Goal: Find specific page/section: Find specific page/section

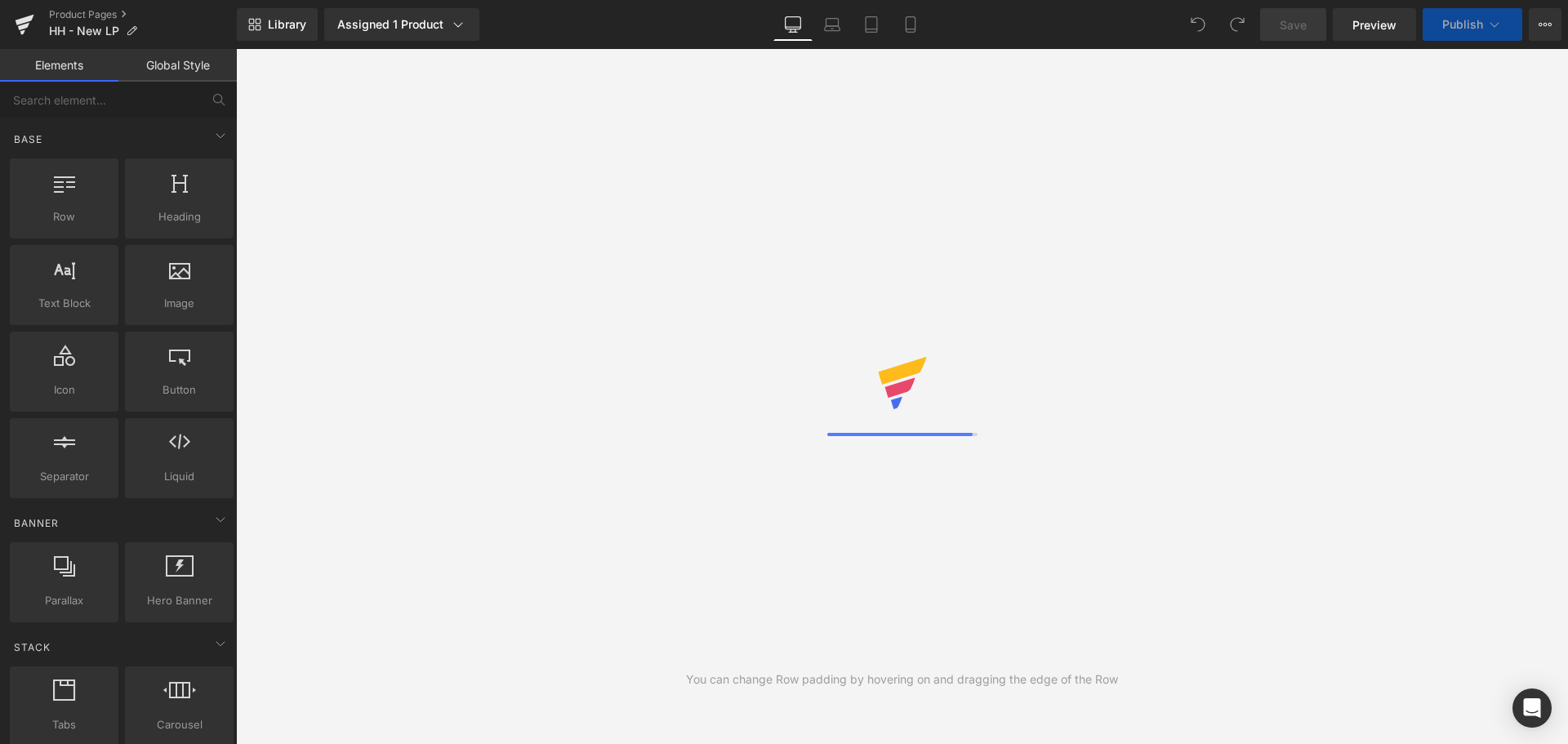
click at [594, 13] on div "Library Assigned 1 Product Product Preview Hormone Harmony Manage assigned prod…" at bounding box center [903, 24] width 1332 height 33
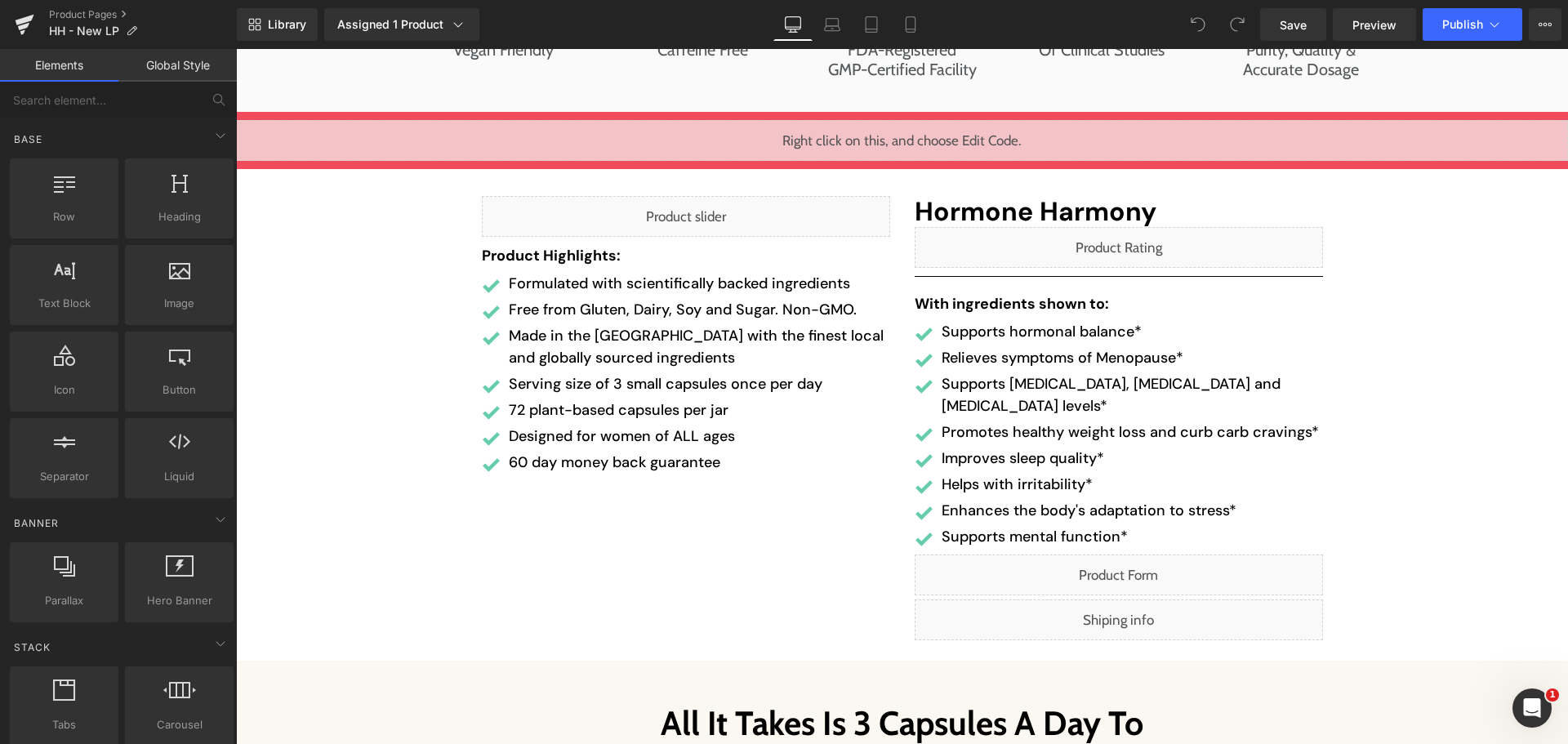
scroll to position [5556, 0]
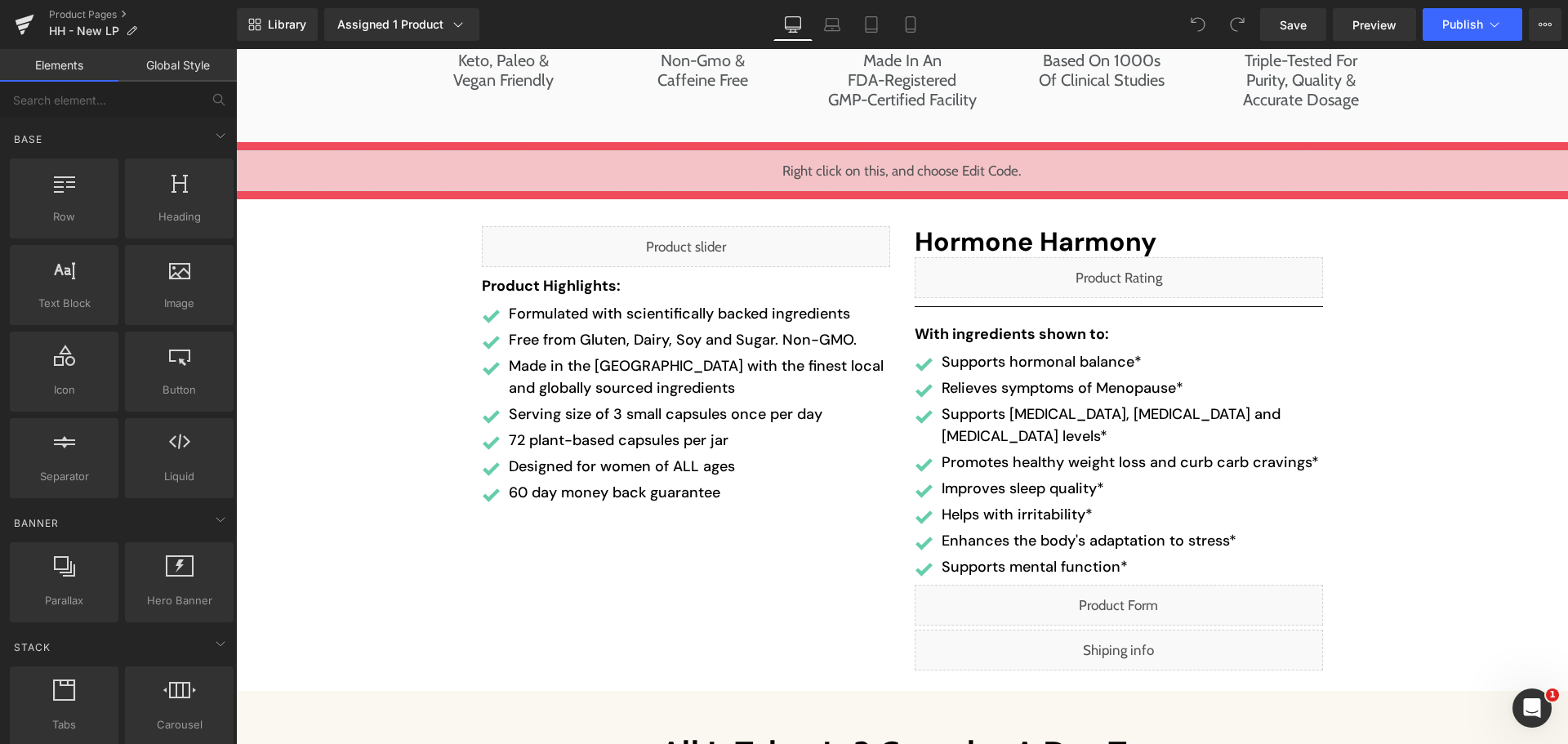
drag, startPoint x: 972, startPoint y: 403, endPoint x: 814, endPoint y: 410, distance: 158.2
click at [236, 49] on div at bounding box center [236, 49] width 0 height 0
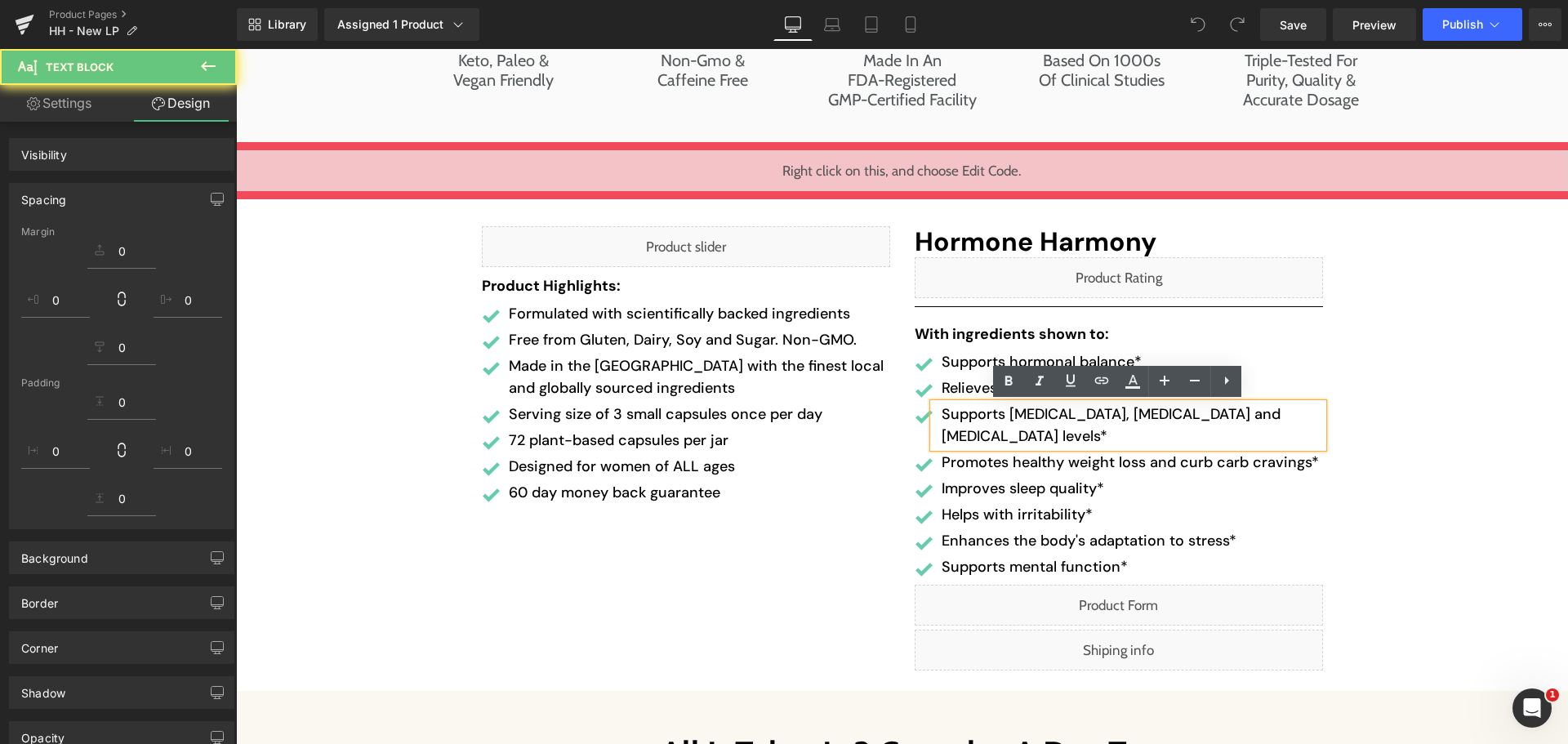
click at [848, 441] on p "72 plant-based capsules per jar" at bounding box center [700, 440] width 381 height 22
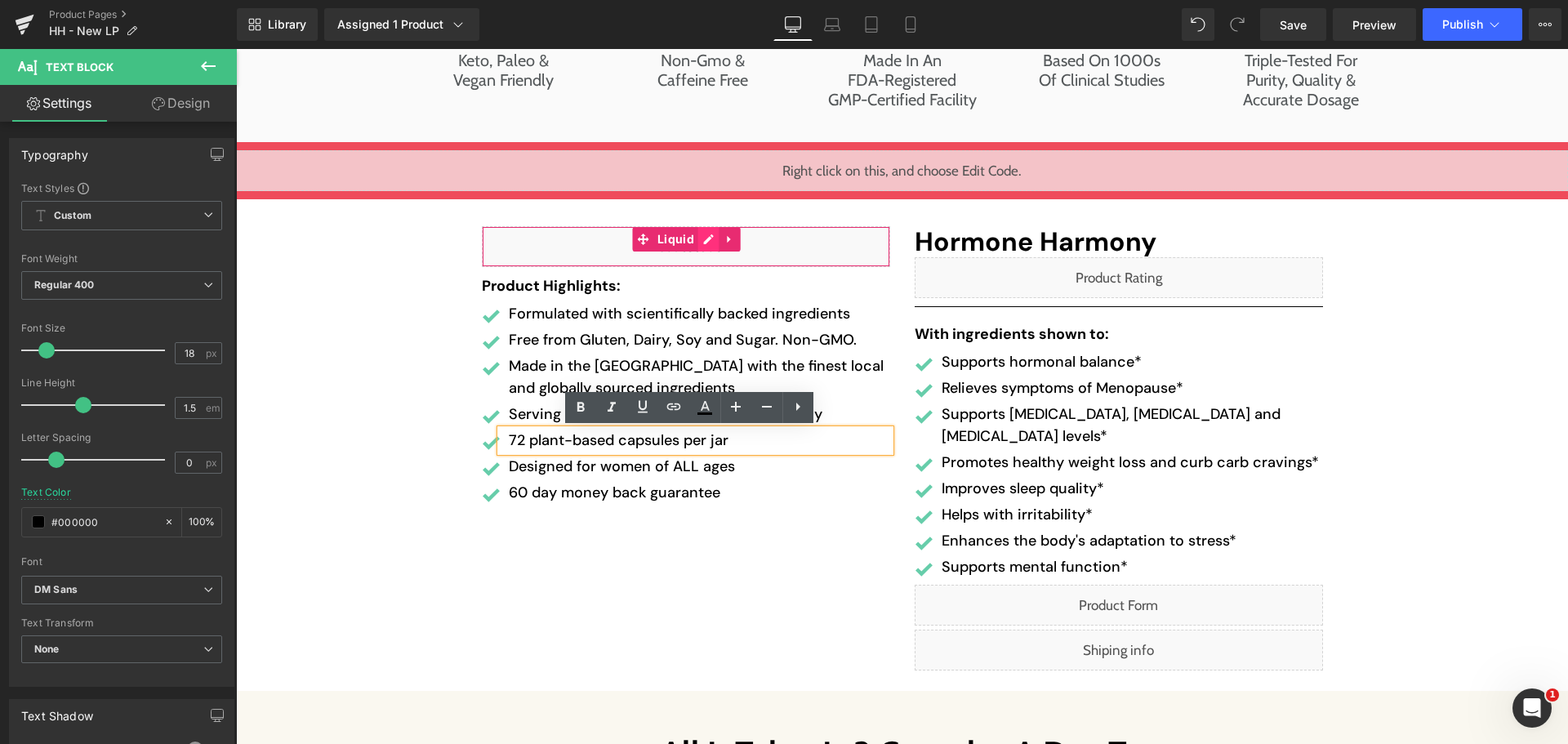
click at [697, 238] on div "Liquid" at bounding box center [686, 247] width 408 height 41
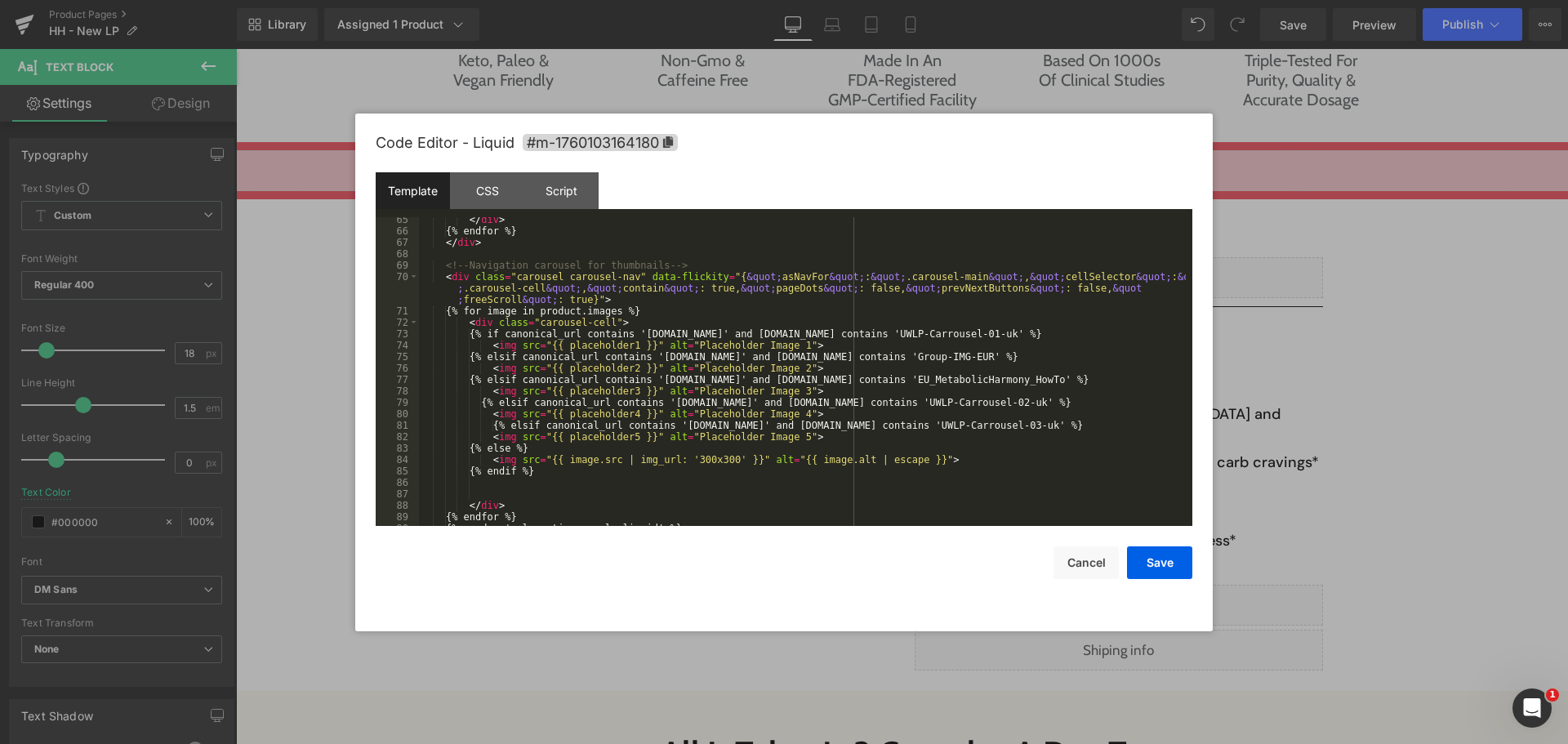
scroll to position [834, 0]
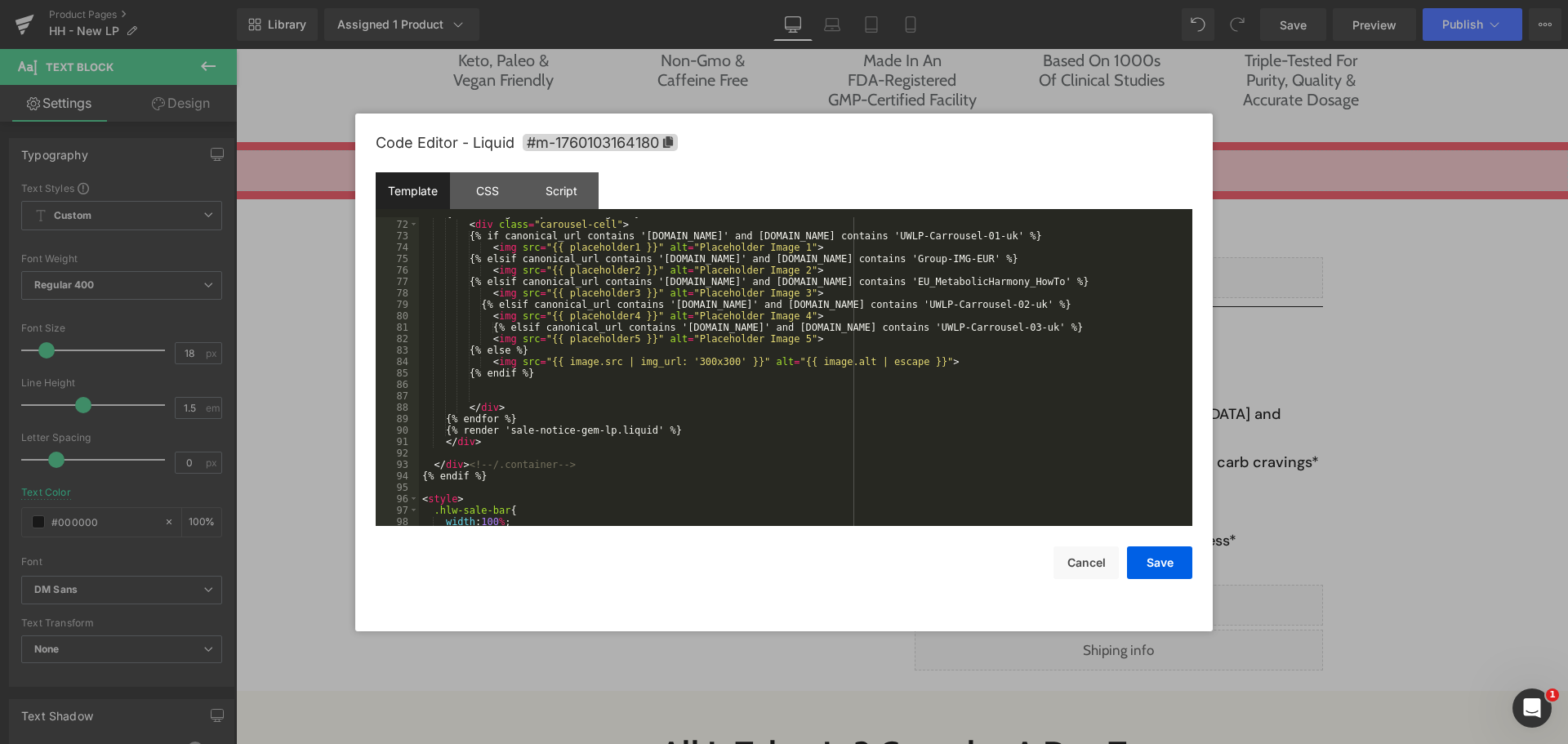
click at [698, 332] on div "{% for image in product.images %} < div class = "carousel-cell" > {% if canonic…" at bounding box center [802, 373] width 767 height 332
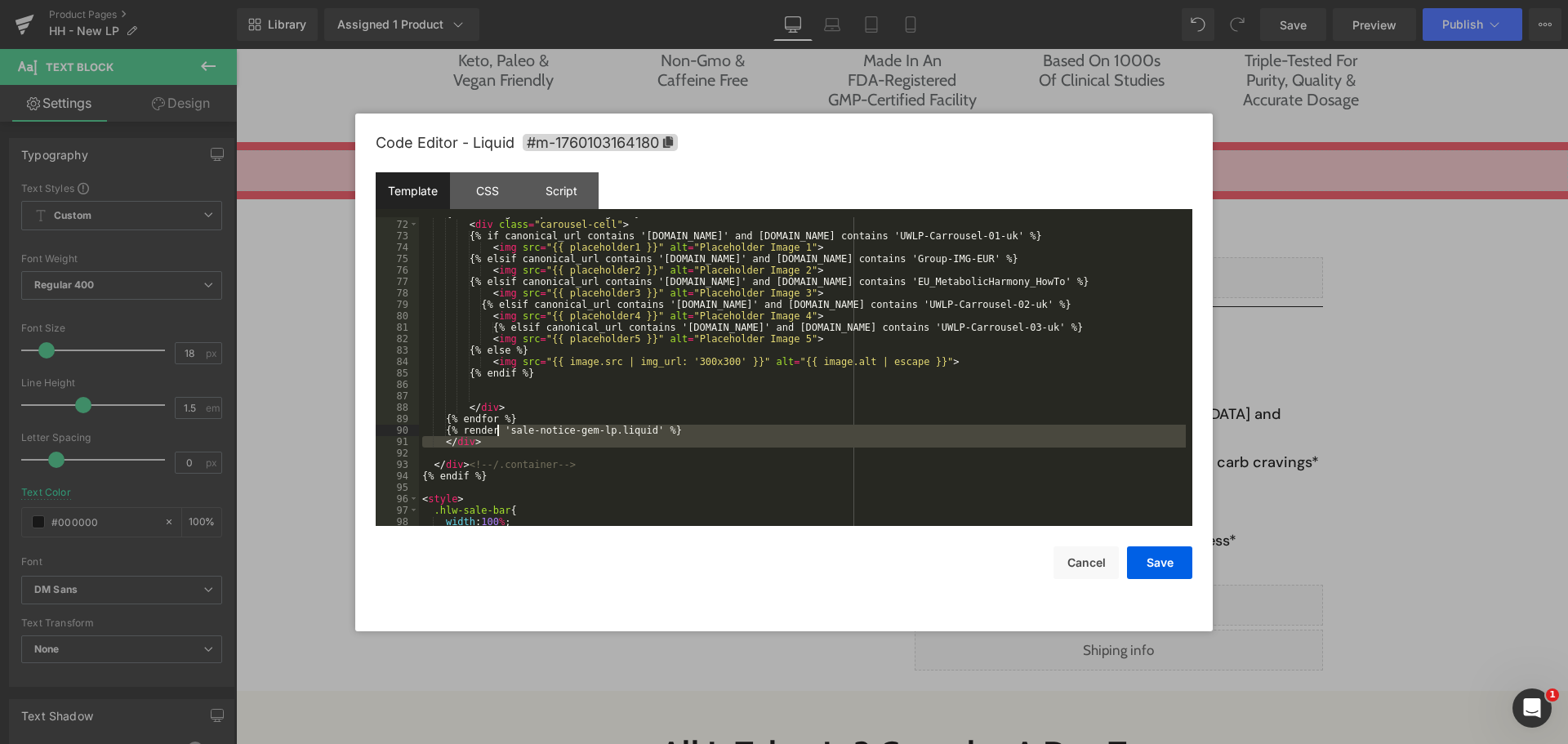
drag, startPoint x: 597, startPoint y: 452, endPoint x: 478, endPoint y: 426, distance: 121.8
click at [478, 426] on div "{% for image in product.images %} < div class = "carousel-cell" > {% if canonic…" at bounding box center [802, 373] width 767 height 332
click at [478, 426] on div "{% for image in product.images %} < div class = "carousel-cell" > {% if canonic…" at bounding box center [802, 372] width 767 height 309
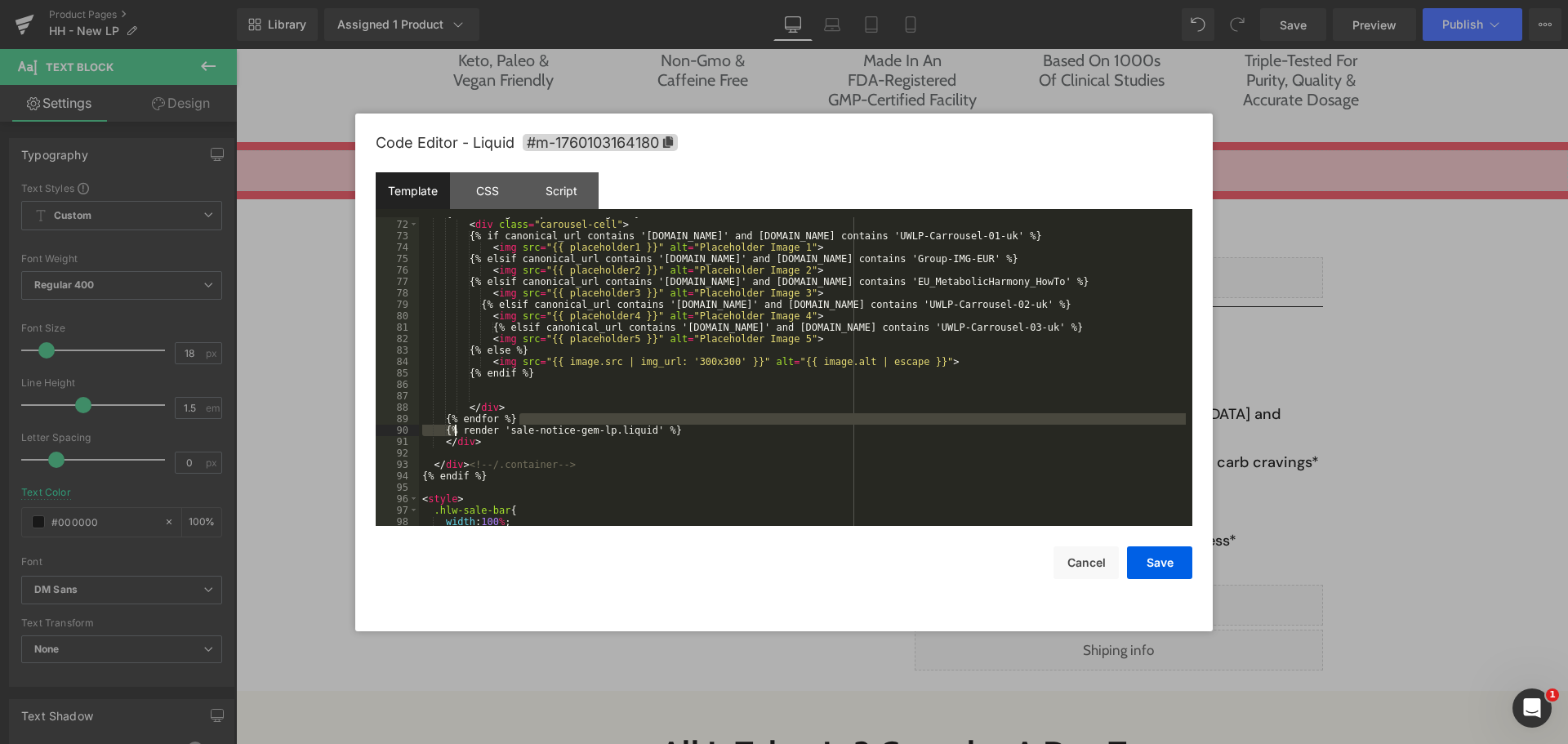
drag, startPoint x: 682, startPoint y: 424, endPoint x: 454, endPoint y: 427, distance: 228.0
click at [454, 427] on div "{% for image in product.images %} < div class = "carousel-cell" > {% if canonic…" at bounding box center [802, 373] width 767 height 332
click at [454, 427] on div "{% for image in product.images %} < div class = "carousel-cell" > {% if canonic…" at bounding box center [802, 372] width 767 height 309
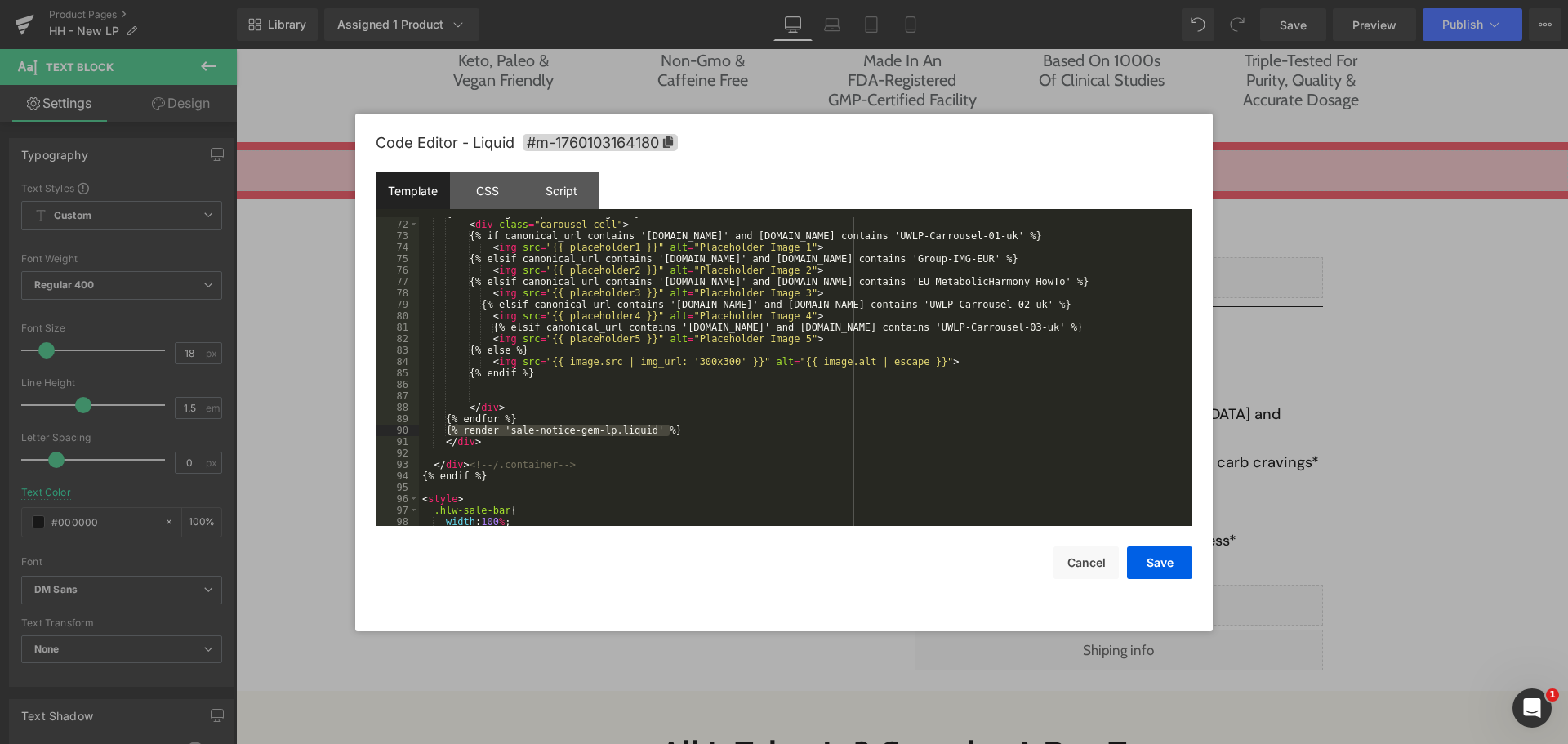
drag, startPoint x: 449, startPoint y: 427, endPoint x: 704, endPoint y: 429, distance: 255.0
click at [704, 429] on div "{% for image in product.images %} < div class = "carousel-cell" > {% if canonic…" at bounding box center [802, 373] width 767 height 332
click at [590, 427] on div "{% for image in product.images %} < div class = "carousel-cell" > {% if canonic…" at bounding box center [802, 372] width 767 height 309
click at [694, 389] on div "{% for image in product.images %} < div class = "carousel-cell" > {% if canonic…" at bounding box center [802, 373] width 767 height 332
drag, startPoint x: 513, startPoint y: 428, endPoint x: 647, endPoint y: 431, distance: 134.0
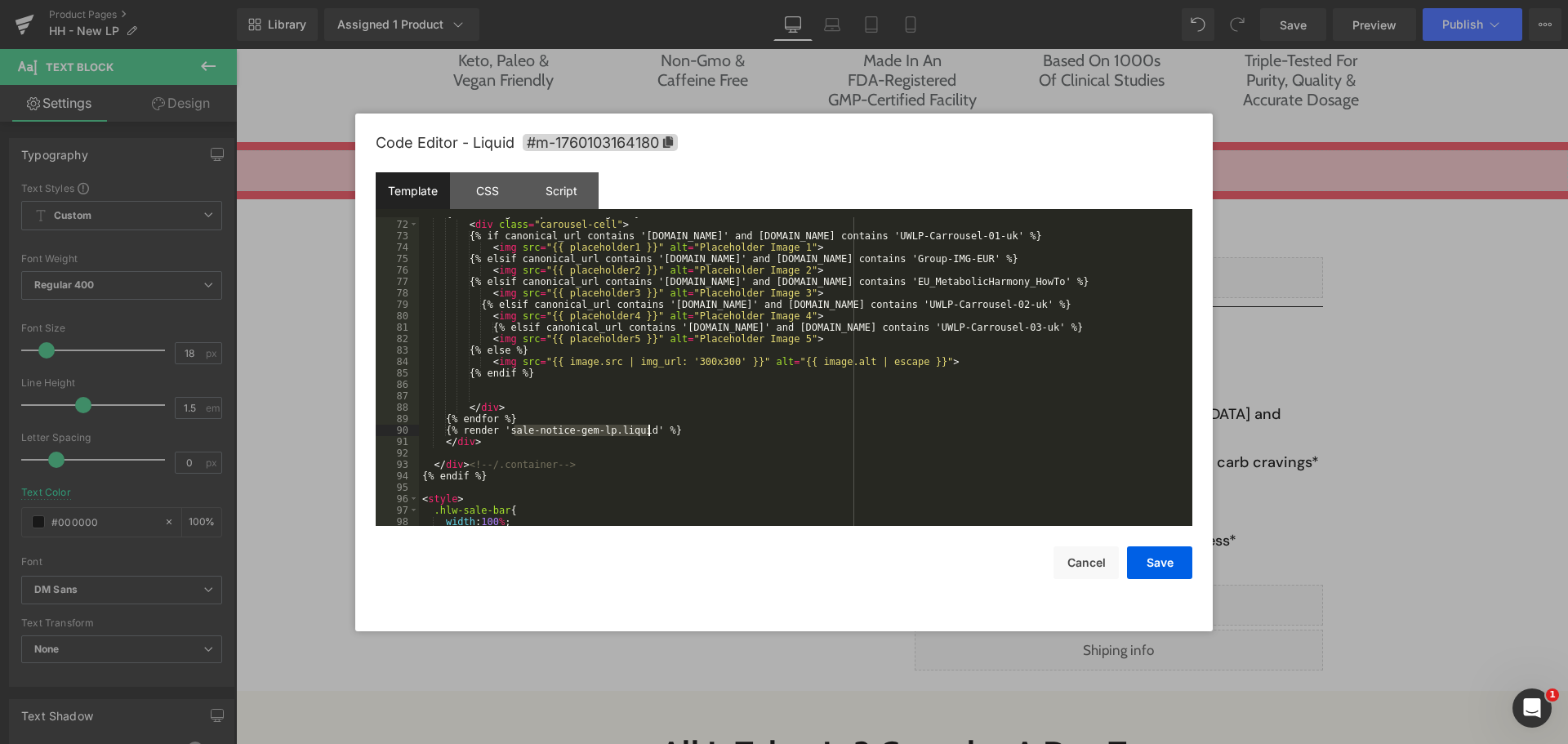
click at [647, 431] on div "{% for image in product.images %} < div class = "carousel-cell" > {% if canonic…" at bounding box center [802, 373] width 767 height 332
click at [579, 437] on div "{% for image in product.images %} < div class = "carousel-cell" > {% if canonic…" at bounding box center [802, 373] width 767 height 332
drag, startPoint x: 701, startPoint y: 434, endPoint x: 409, endPoint y: 435, distance: 292.0
click at [409, 435] on pre "71 72 73 74 75 76 77 78 79 80 81 82 83 84 85 86 87 88 89 90 91 92 93 94 95 96 9…" at bounding box center [784, 372] width 817 height 309
click at [565, 426] on div "{% for image in product.images %} < div class = "carousel-cell" > {% if canonic…" at bounding box center [802, 372] width 767 height 309
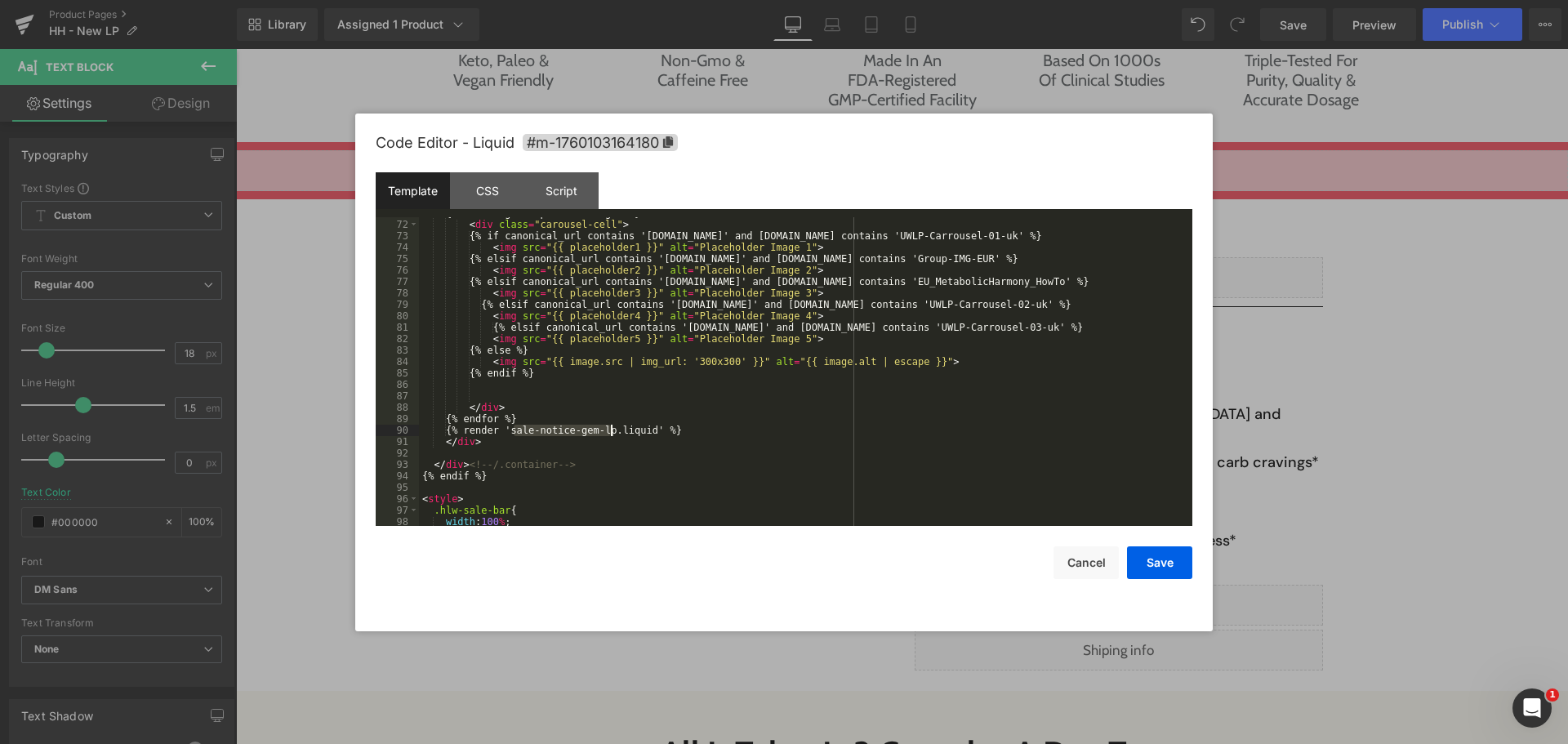
drag, startPoint x: 516, startPoint y: 432, endPoint x: 610, endPoint y: 432, distance: 94.0
click at [610, 432] on div "{% for image in product.images %} < div class = "carousel-cell" > {% if canonic…" at bounding box center [802, 373] width 767 height 332
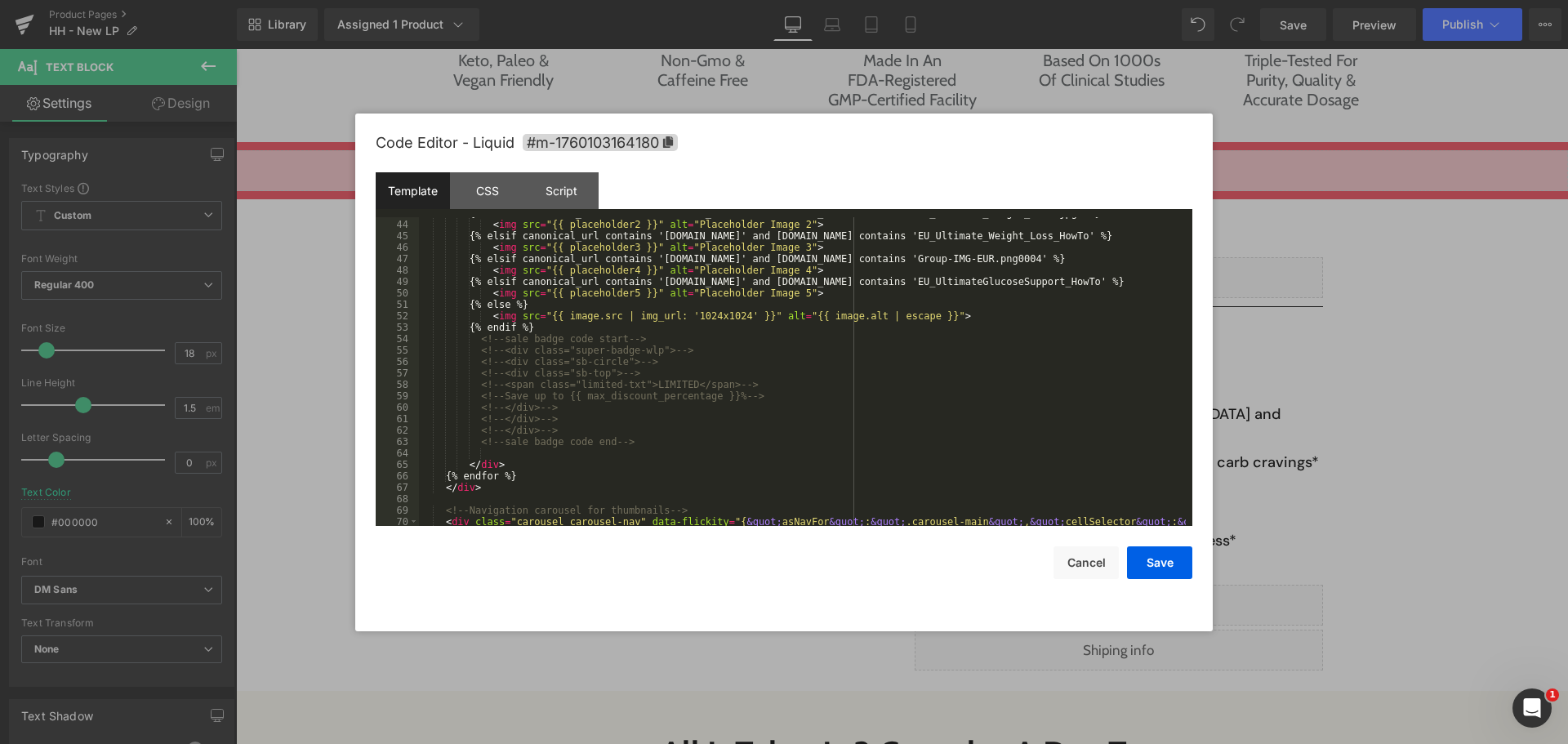
scroll to position [539, 0]
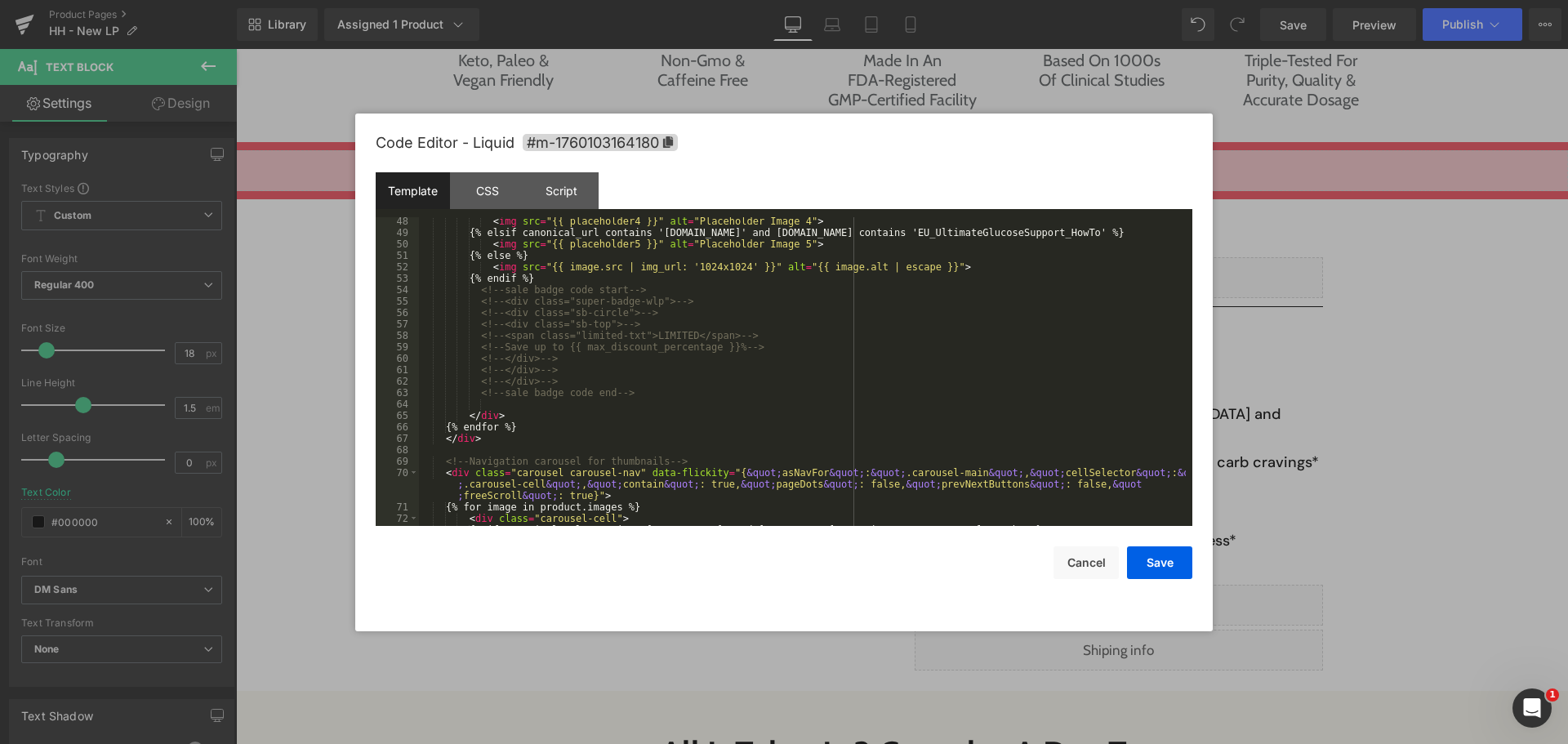
click at [733, 317] on div "< img src = "{{ placeholder4 }}" alt = "Placeholder Image 4" > {% elsif canonic…" at bounding box center [802, 381] width 767 height 332
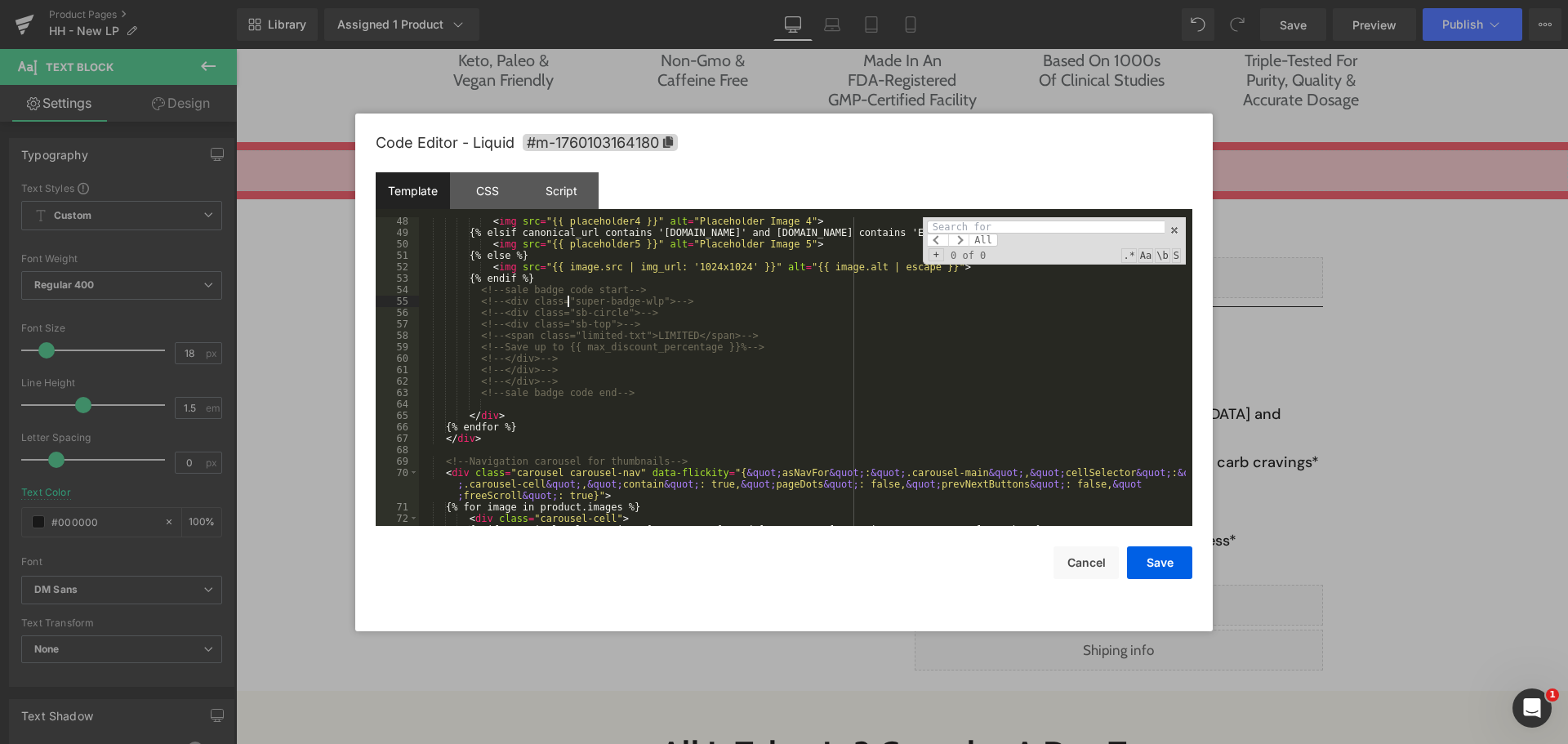
click at [566, 296] on div "< img src = "{{ placeholder4 }}" alt = "Placeholder Image 4" > {% elsif canonic…" at bounding box center [802, 381] width 767 height 332
click at [609, 292] on div "< img src = "{{ placeholder4 }}" alt = "Placeholder Image 4" > {% elsif canonic…" at bounding box center [802, 381] width 767 height 332
drag, startPoint x: 593, startPoint y: 297, endPoint x: 452, endPoint y: 290, distance: 141.2
click at [452, 290] on div "< img src = "{{ placeholder4 }}" alt = "Placeholder Image 4" > {% elsif canonic…" at bounding box center [802, 381] width 767 height 332
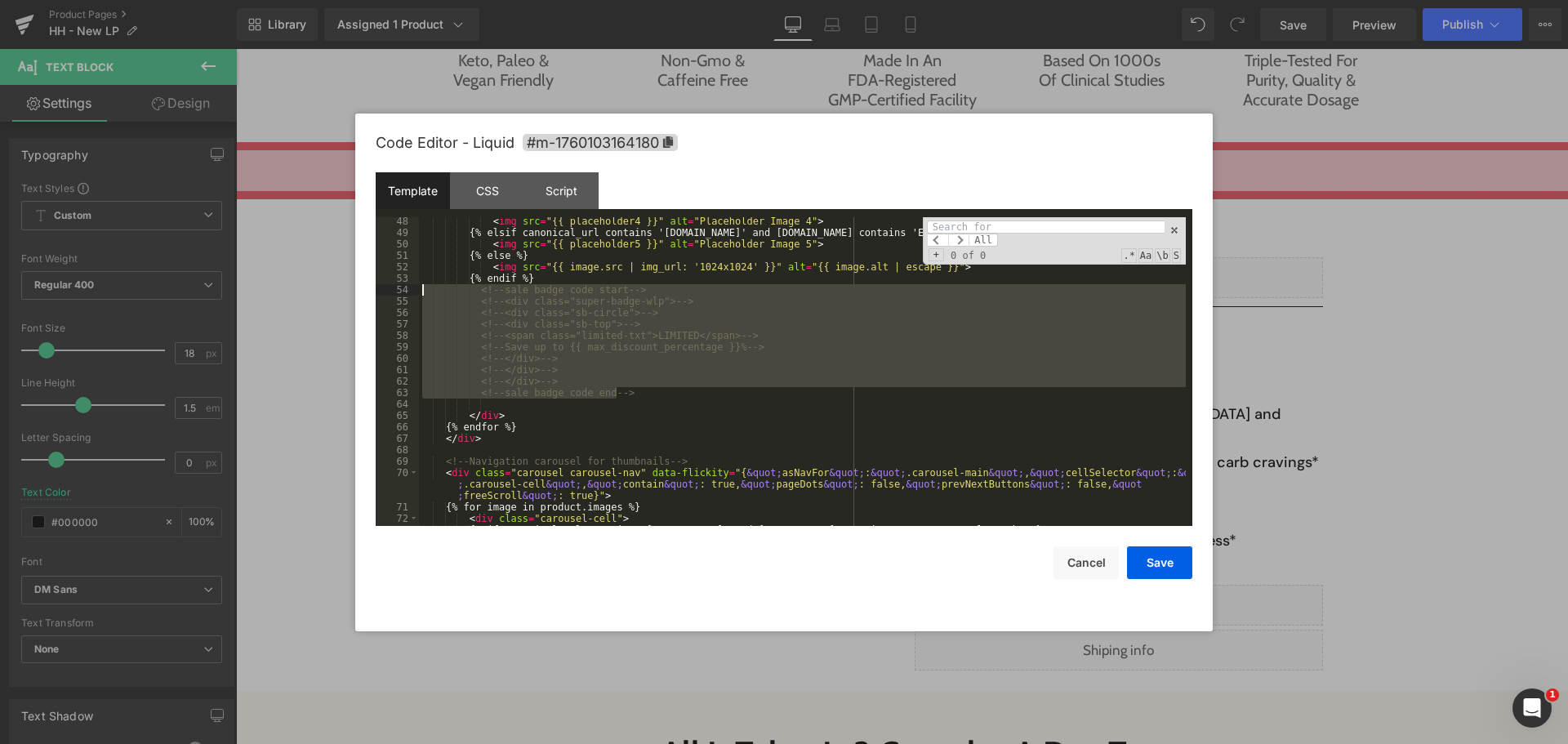
drag, startPoint x: 646, startPoint y: 346, endPoint x: 405, endPoint y: 294, distance: 246.5
click at [405, 294] on pre "48 49 50 51 52 53 54 55 56 57 58 59 60 61 62 63 64 65 66 67 68 69 70 71 72 73 7…" at bounding box center [784, 372] width 817 height 309
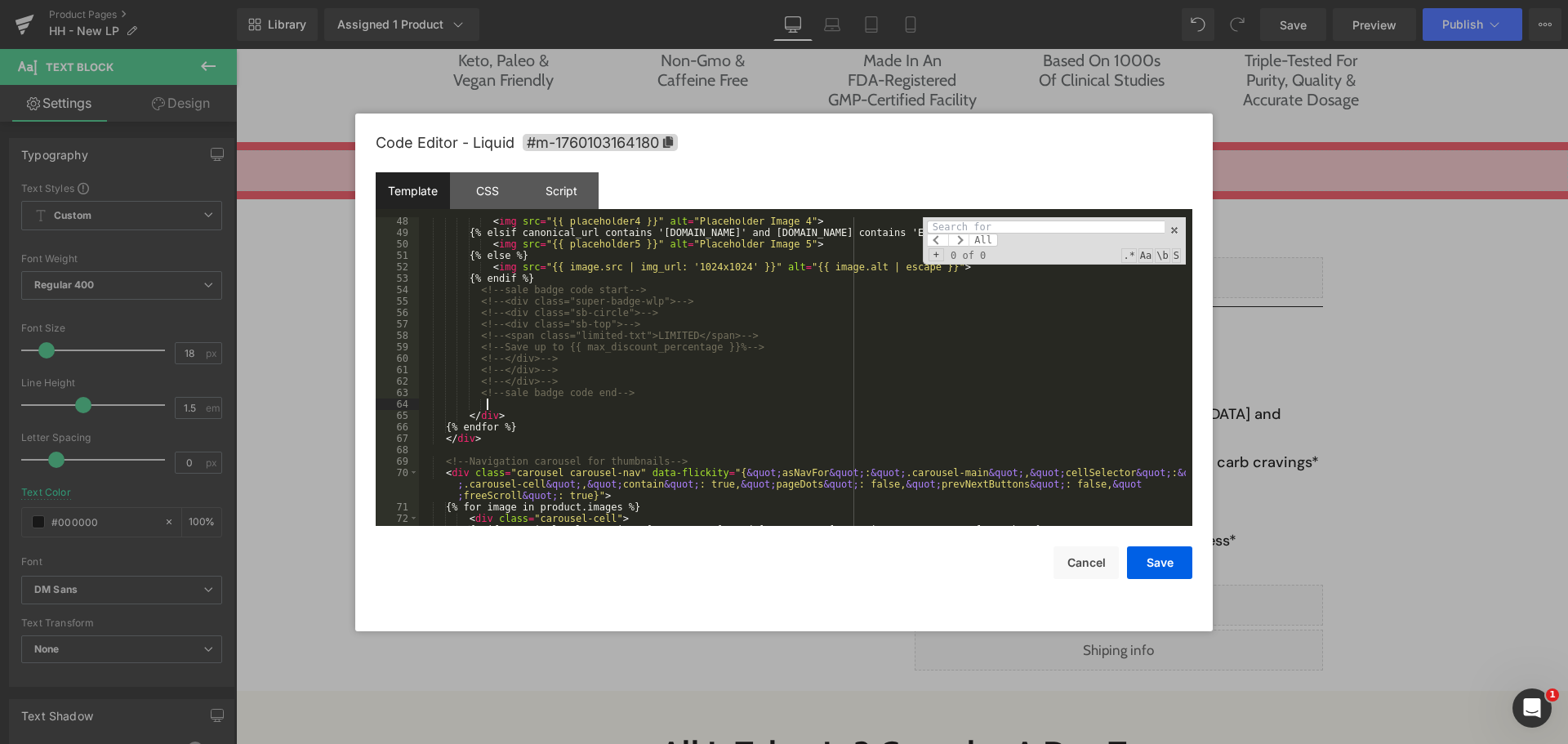
click at [654, 405] on div "< img src = "{{ placeholder4 }}" alt = "Placeholder Image 4" > {% elsif canonic…" at bounding box center [802, 381] width 767 height 332
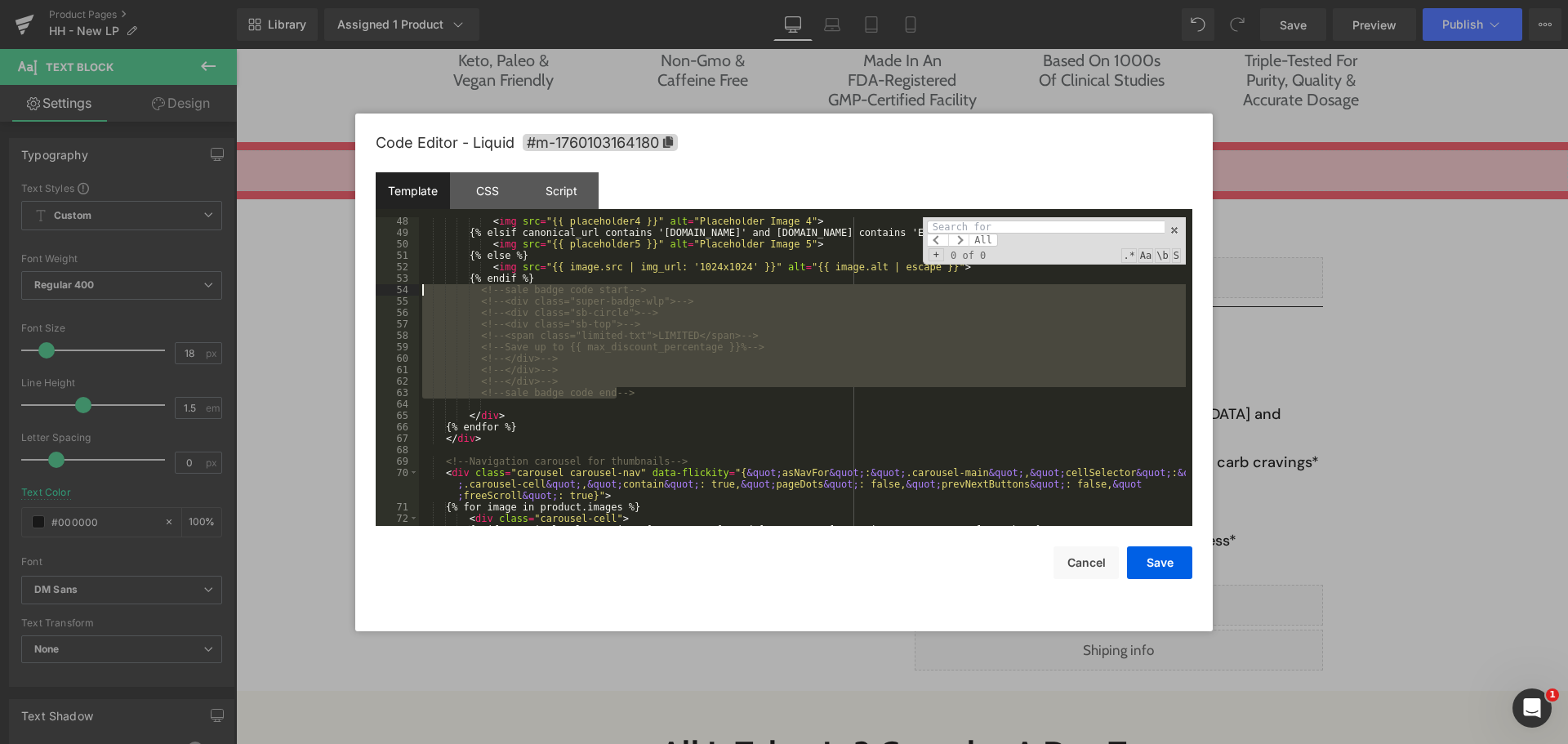
drag, startPoint x: 648, startPoint y: 397, endPoint x: 391, endPoint y: 287, distance: 279.6
click at [391, 287] on pre "48 49 50 51 52 53 54 55 56 57 58 59 60 61 62 63 64 65 66 67 68 69 70 71 72 73 7…" at bounding box center [784, 372] width 817 height 309
click at [1095, 560] on button "Cancel" at bounding box center [1086, 563] width 65 height 33
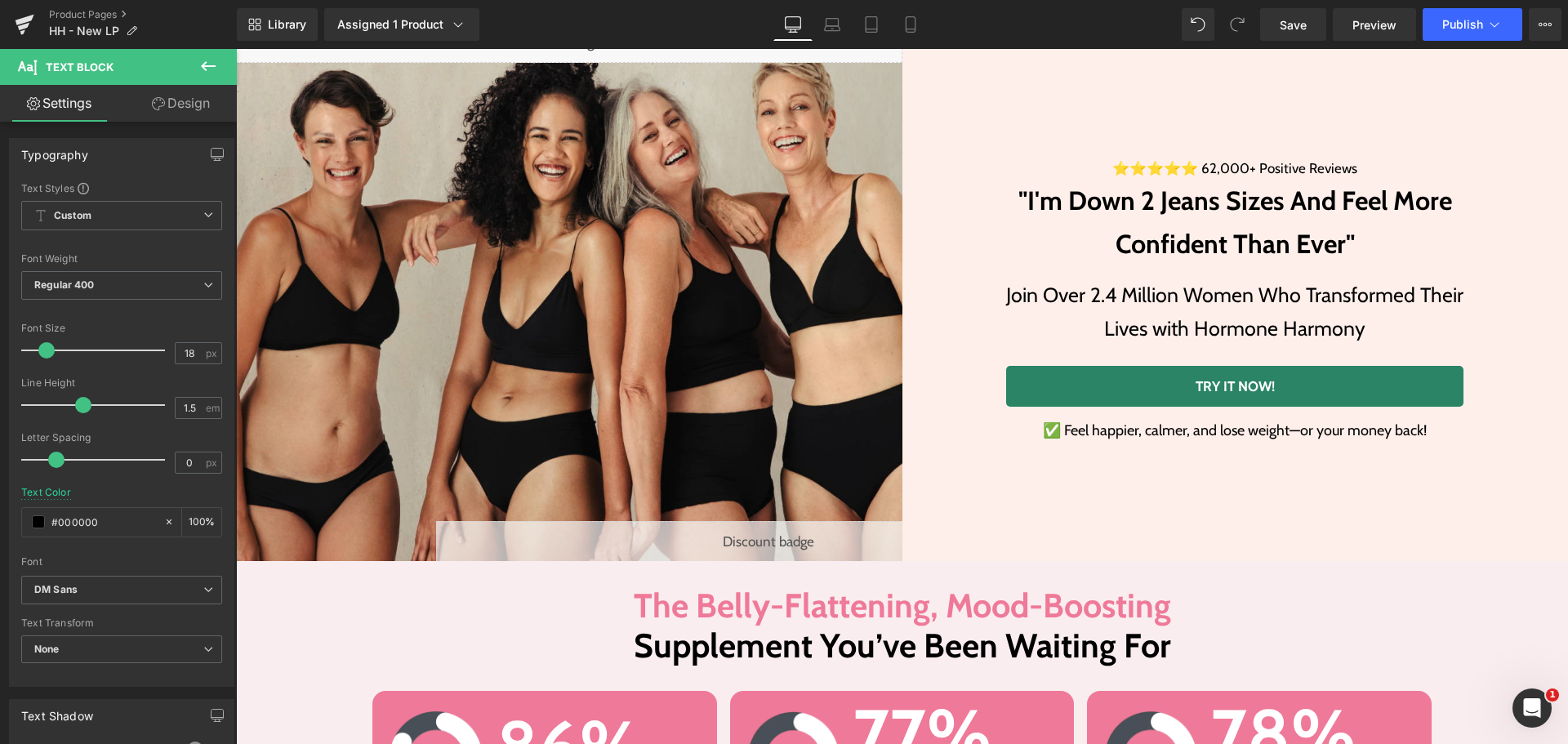
scroll to position [0, 0]
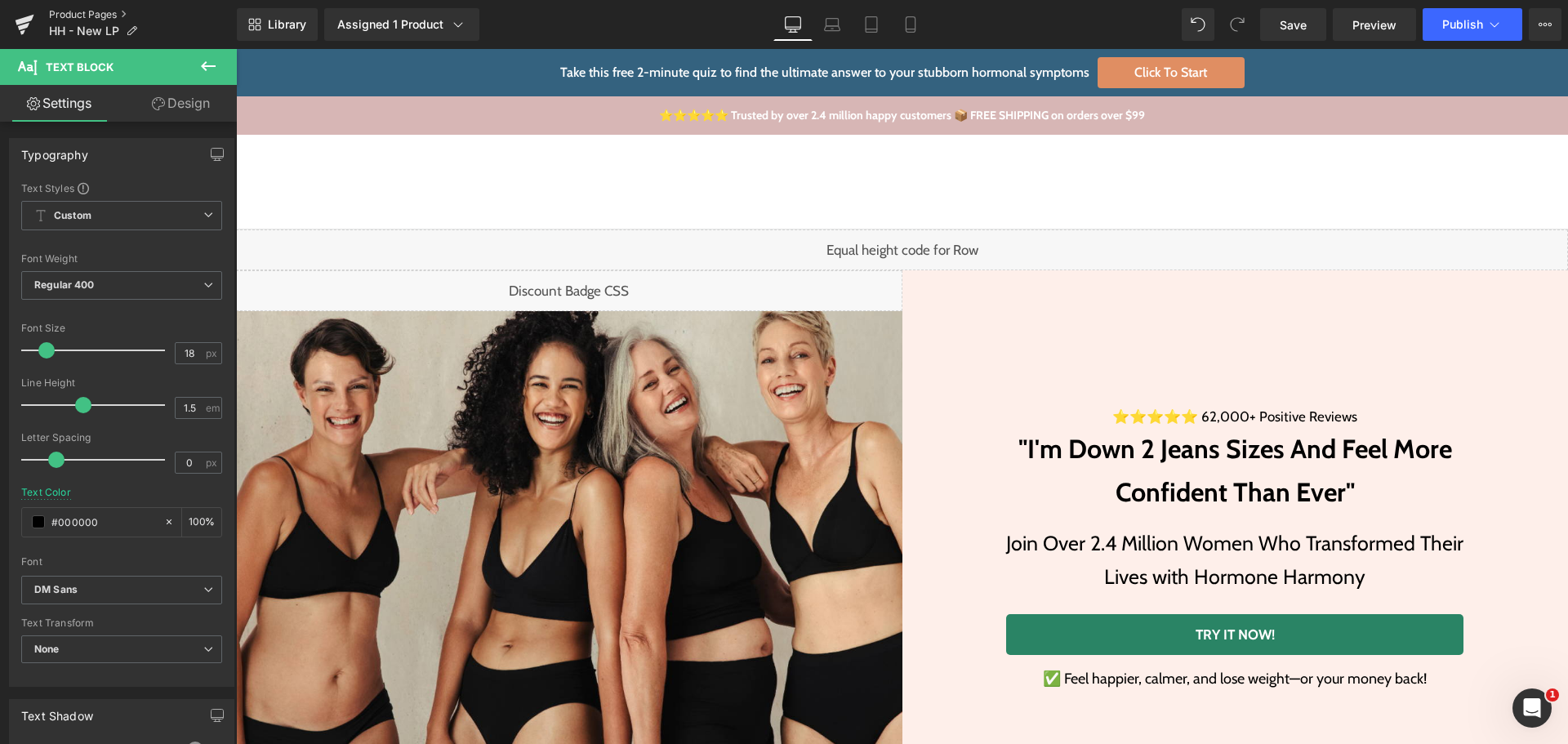
click at [70, 12] on link "Product Pages" at bounding box center [143, 14] width 188 height 13
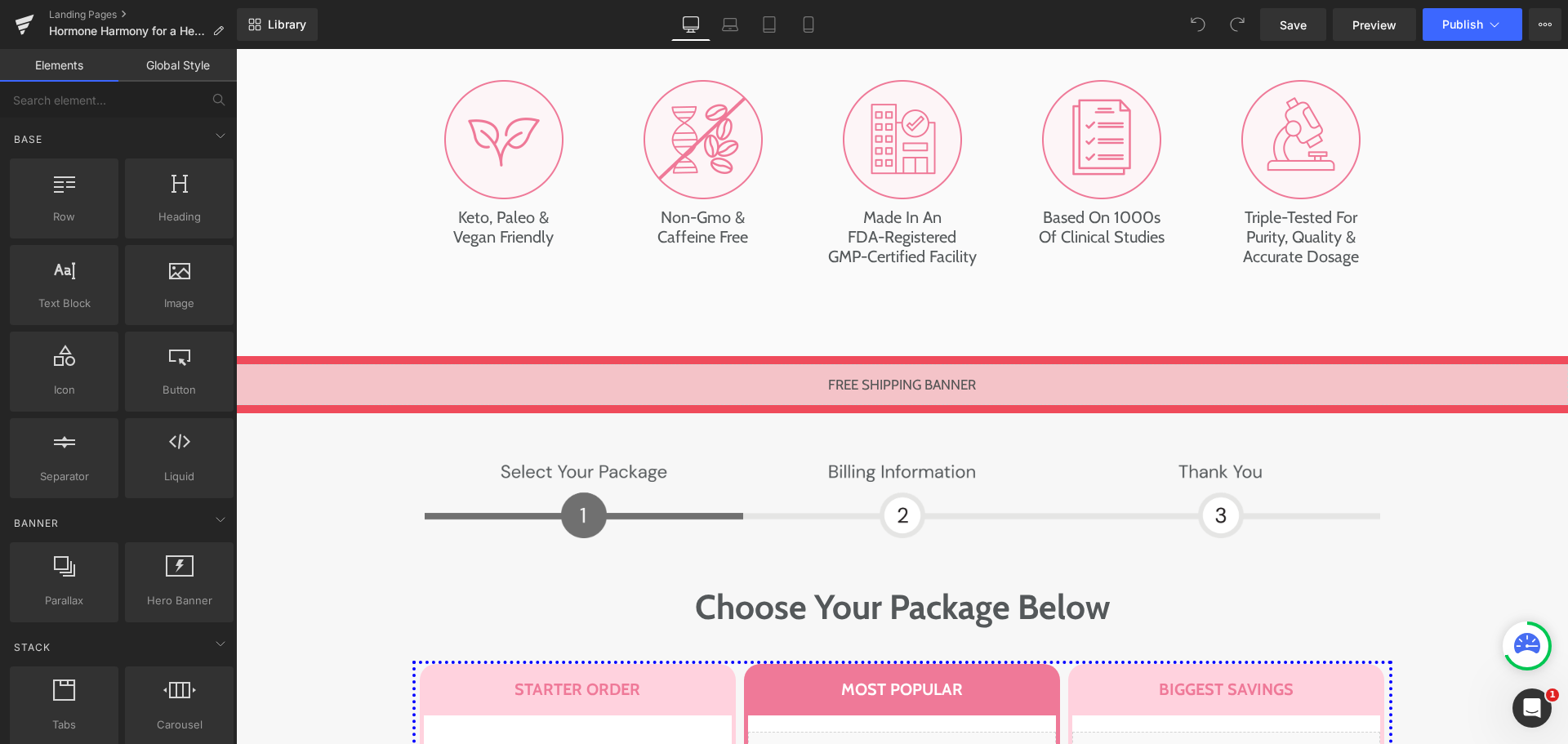
scroll to position [7681, 0]
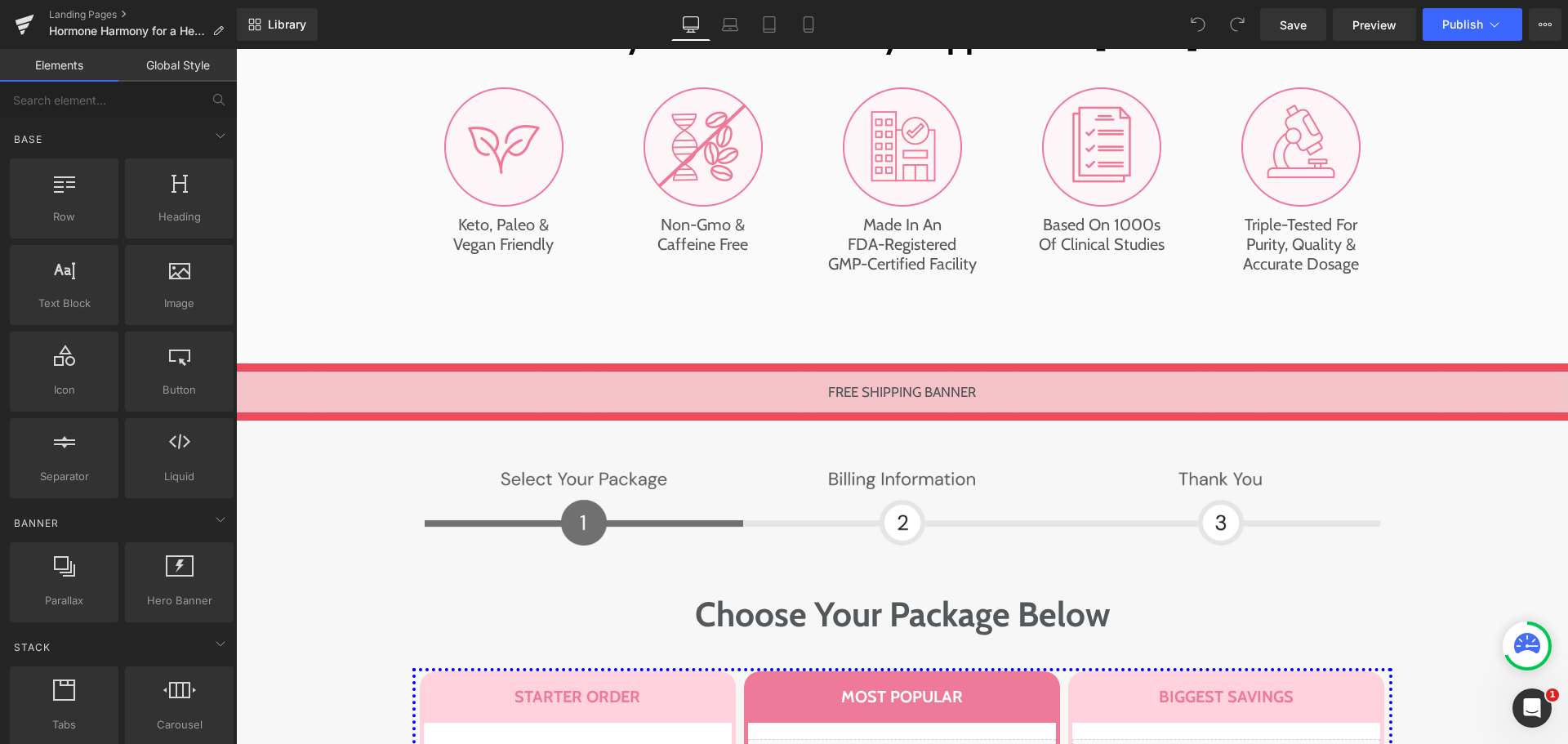
click at [419, 586] on div "Choose Your Package Below Heading Row" at bounding box center [902, 614] width 980 height 56
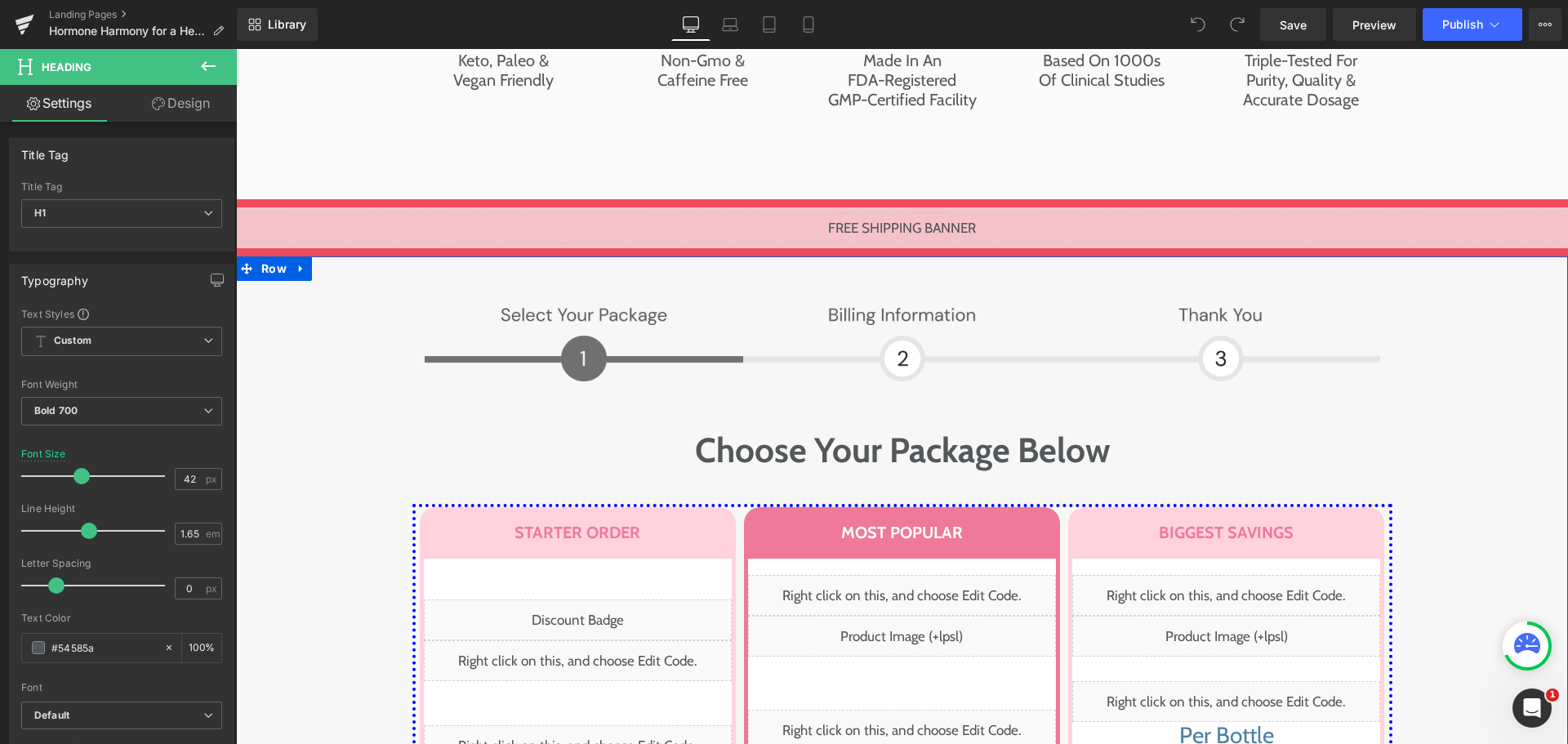
scroll to position [7762, 0]
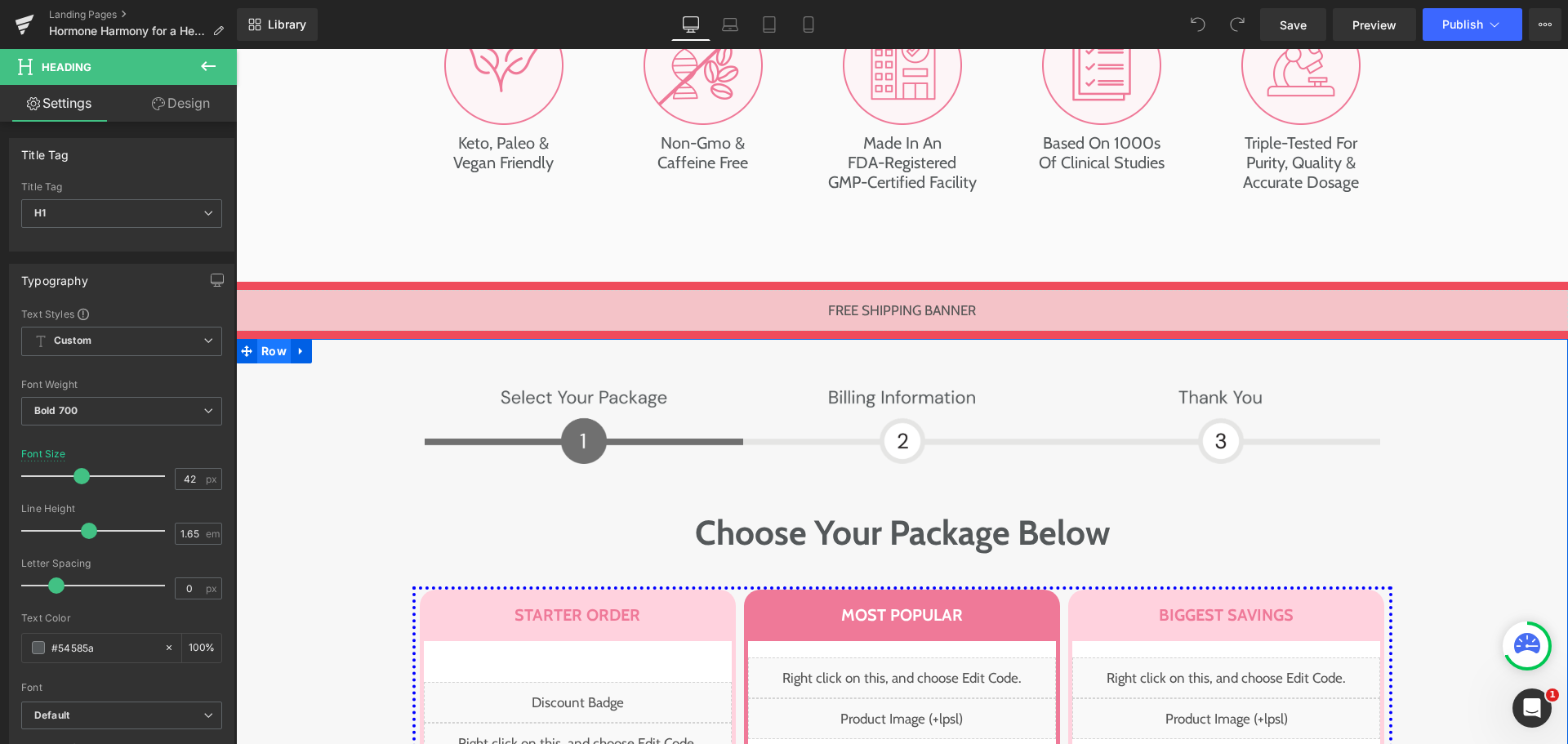
click at [263, 339] on span "Row" at bounding box center [273, 351] width 33 height 24
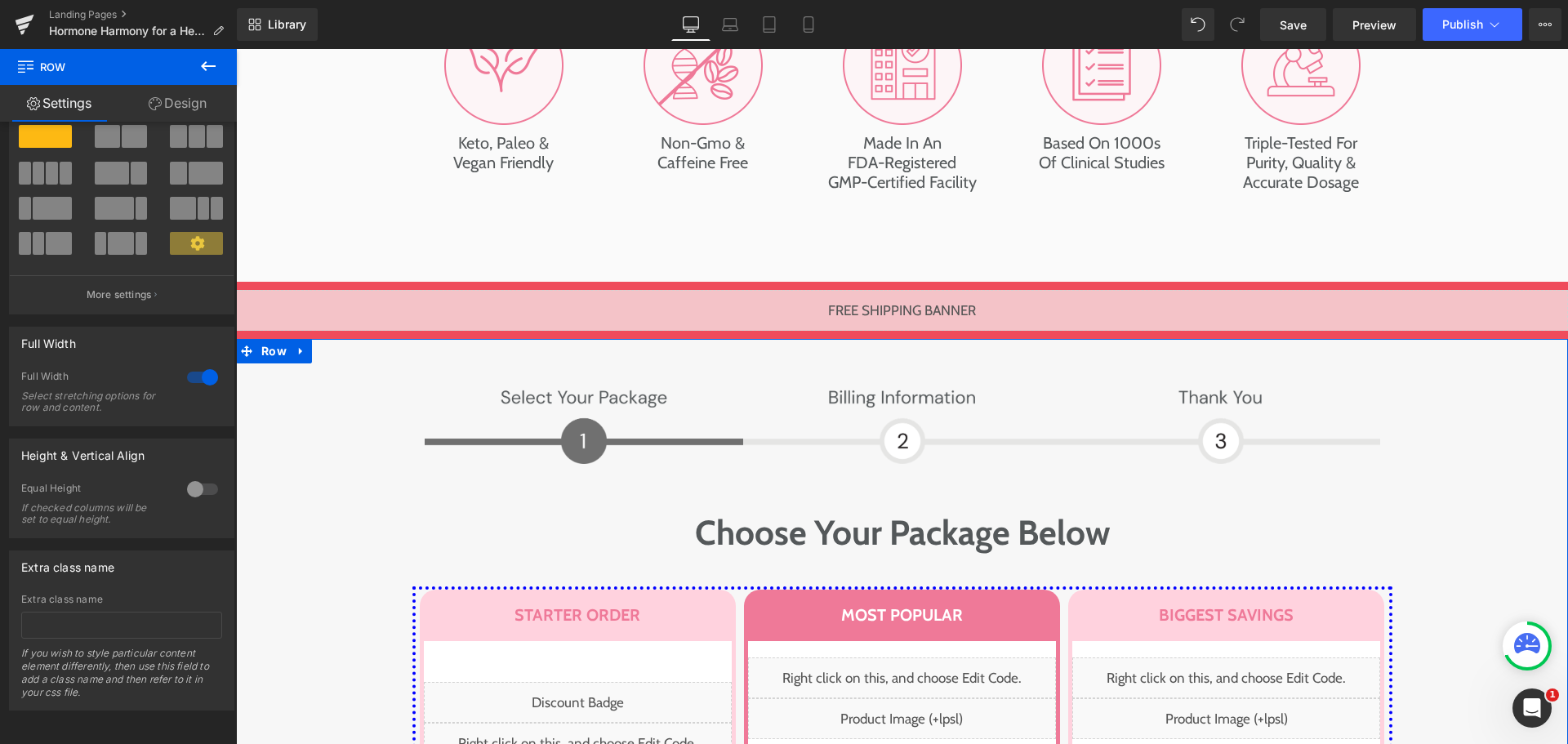
scroll to position [63, 0]
click at [92, 612] on input "text" at bounding box center [122, 626] width 201 height 27
type input "dsadsa"
click at [271, 339] on span "Row" at bounding box center [273, 351] width 33 height 24
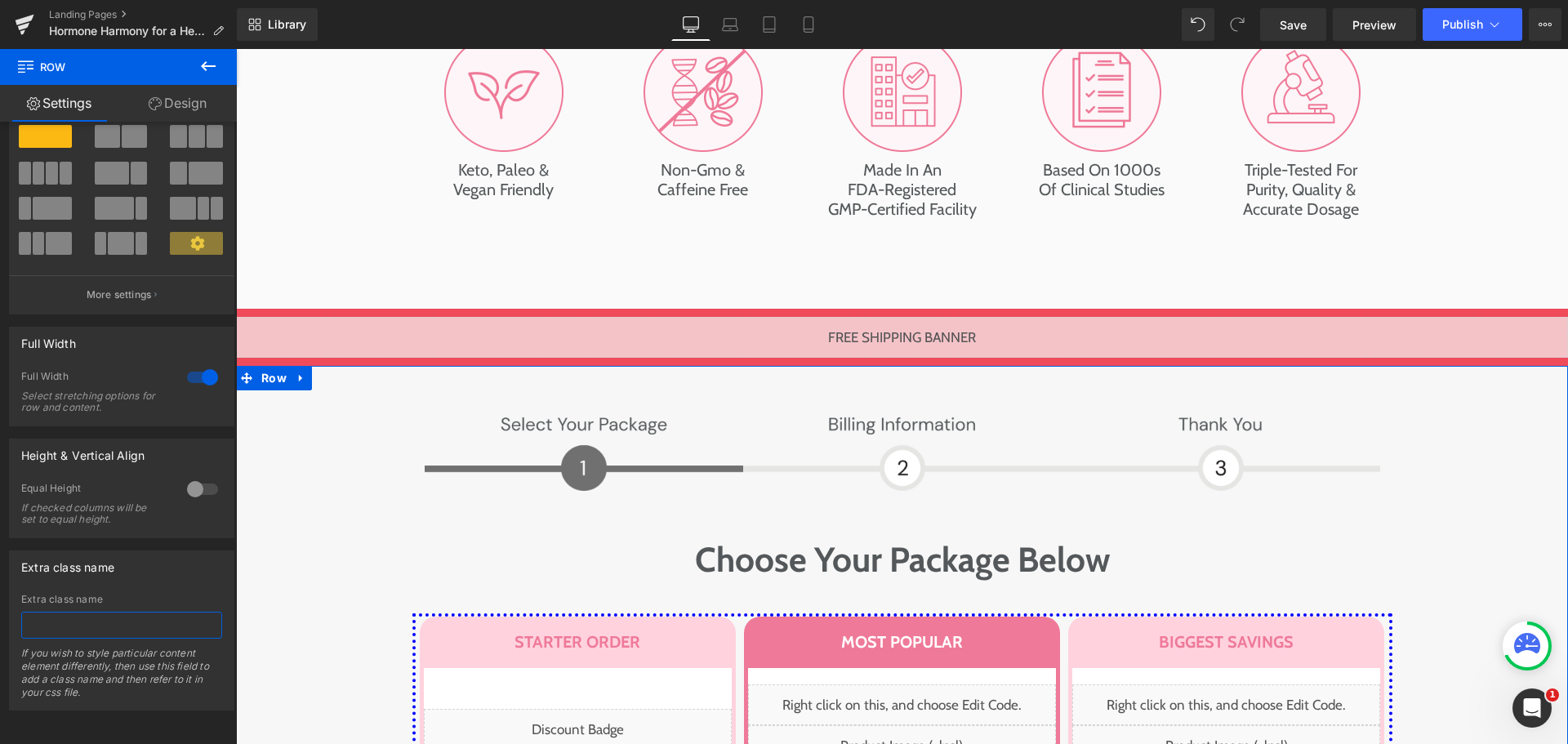
scroll to position [7681, 0]
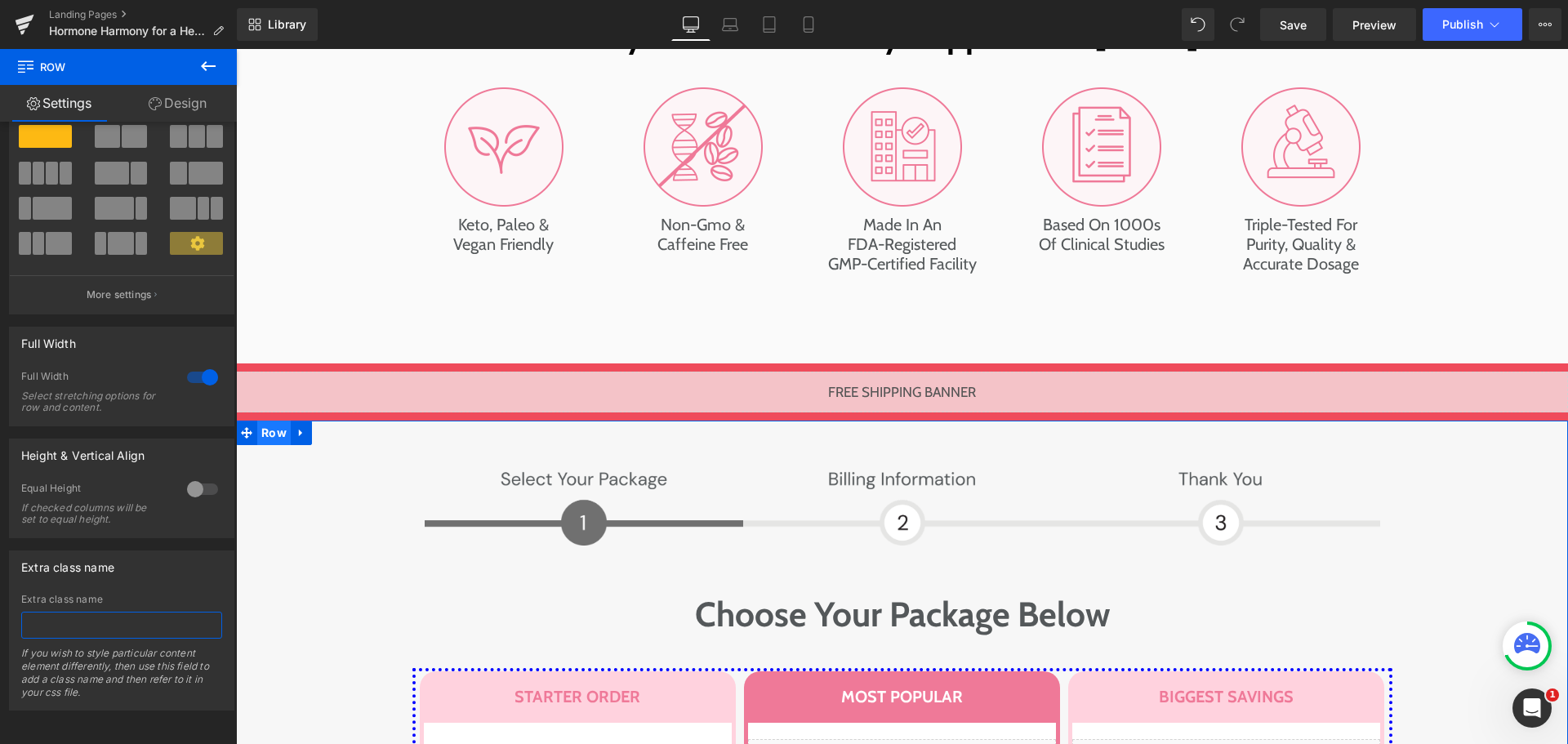
click at [264, 421] on span "Row" at bounding box center [273, 432] width 33 height 24
click at [149, 612] on input "text" at bounding box center [122, 626] width 201 height 27
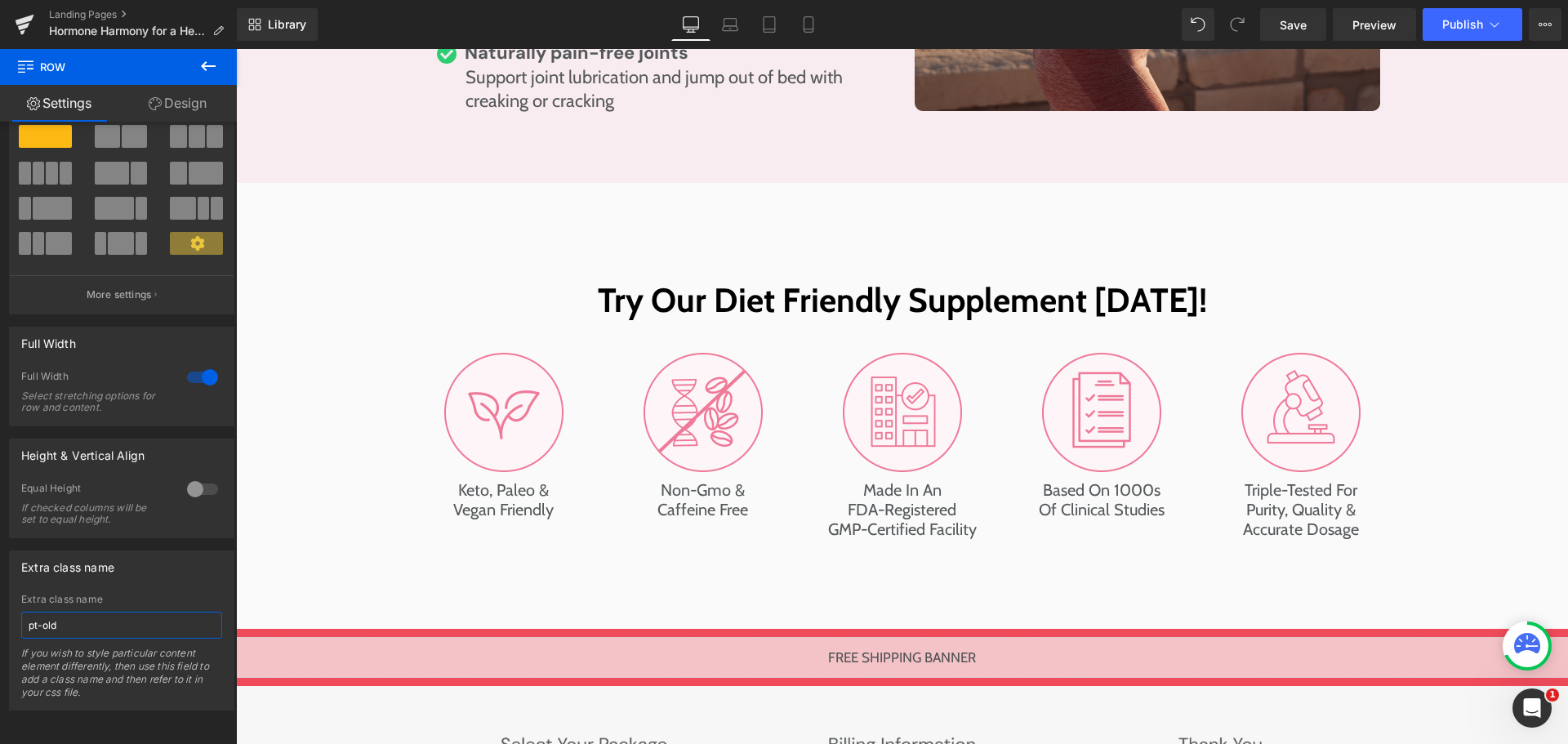
scroll to position [7354, 0]
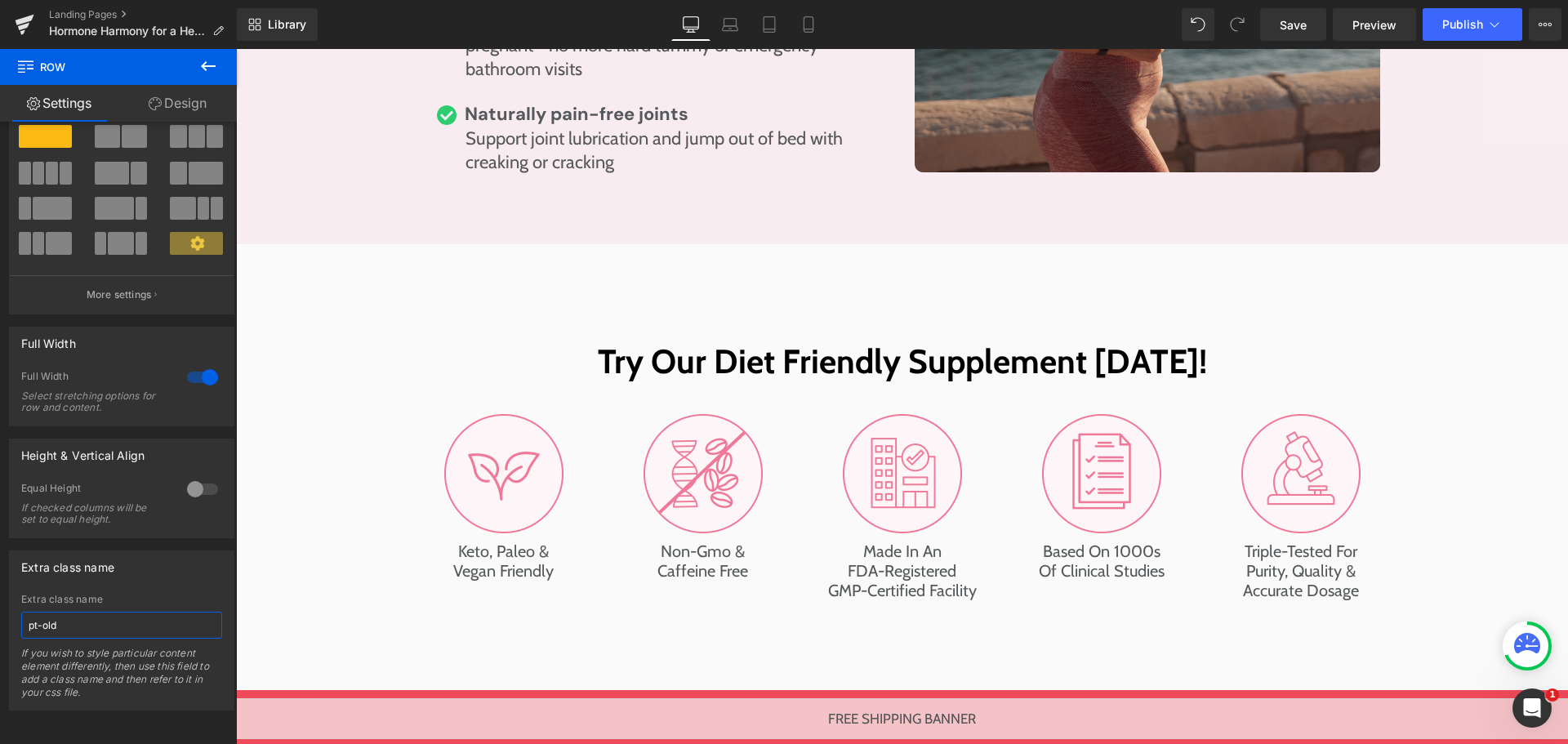
type input "pt-old"
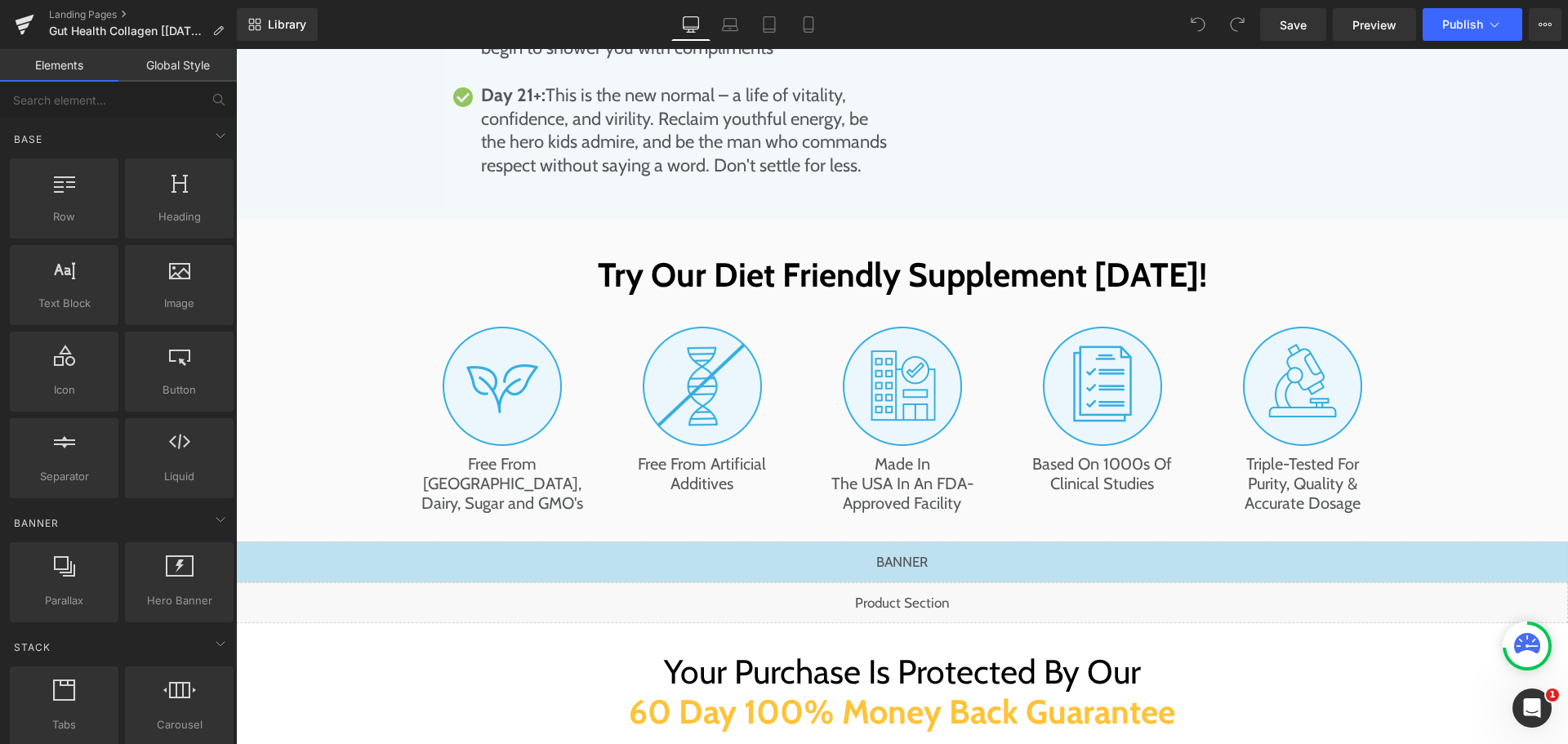
scroll to position [8661, 0]
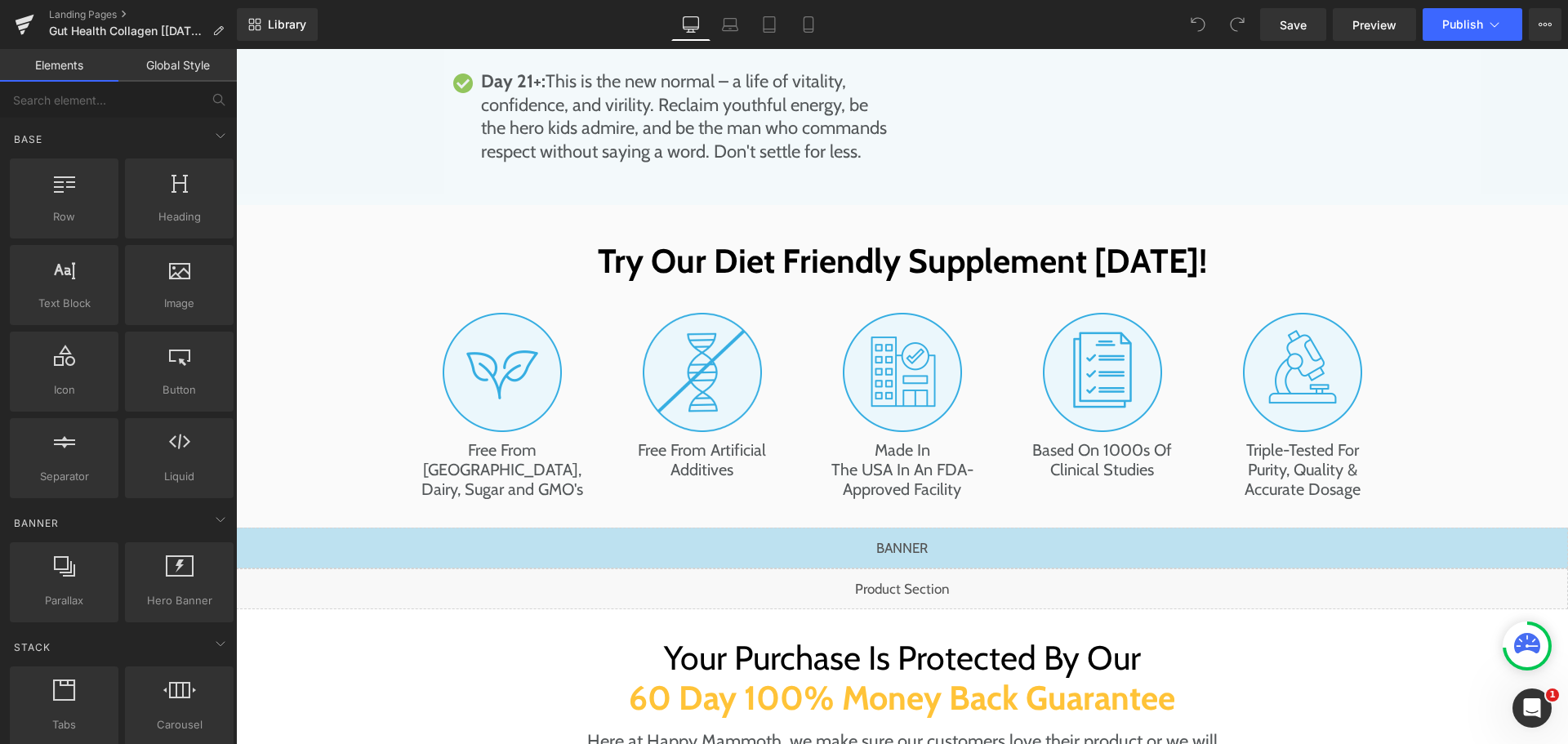
click at [884, 569] on div "Liquid" at bounding box center [902, 589] width 1333 height 41
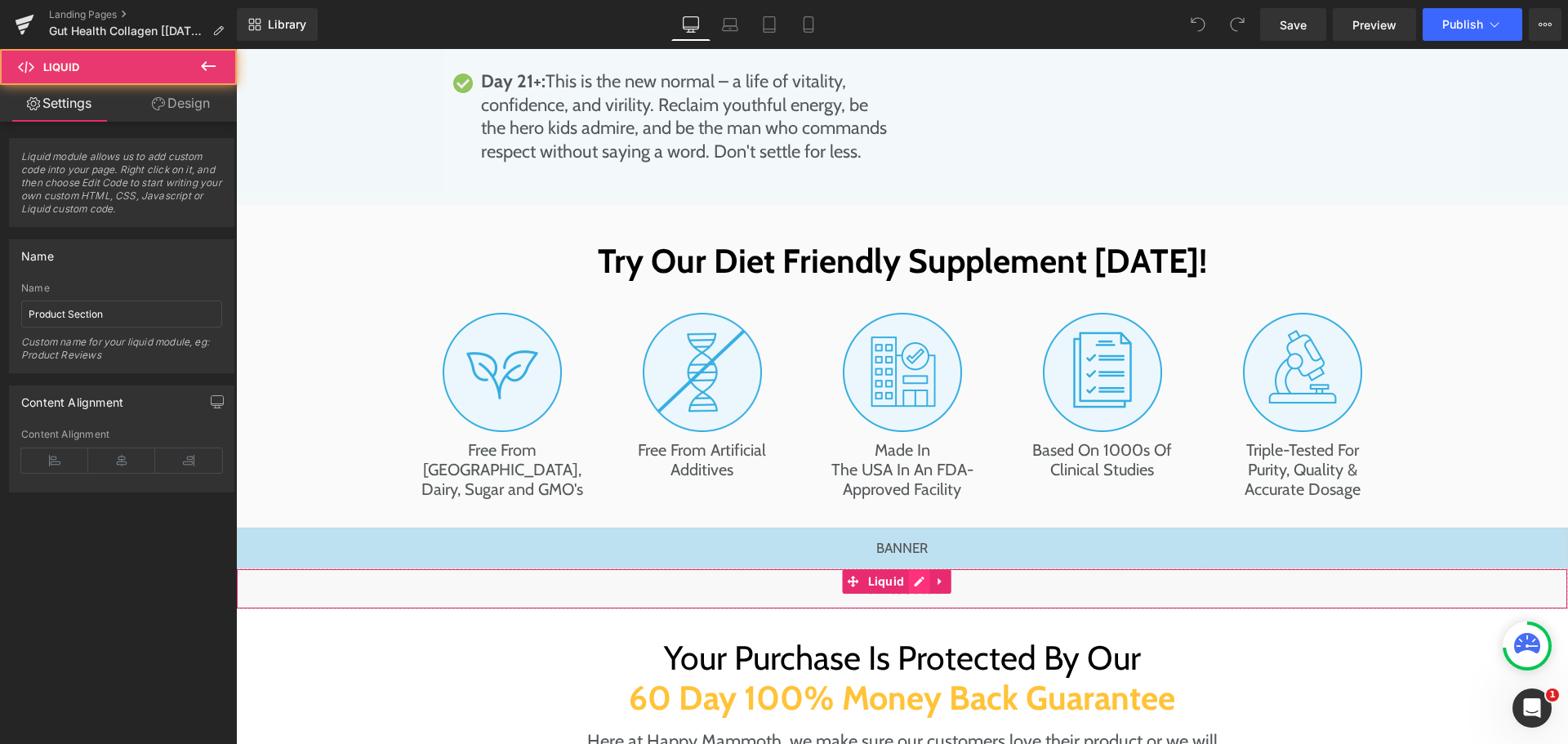
click at [918, 569] on div "Liquid" at bounding box center [902, 589] width 1333 height 41
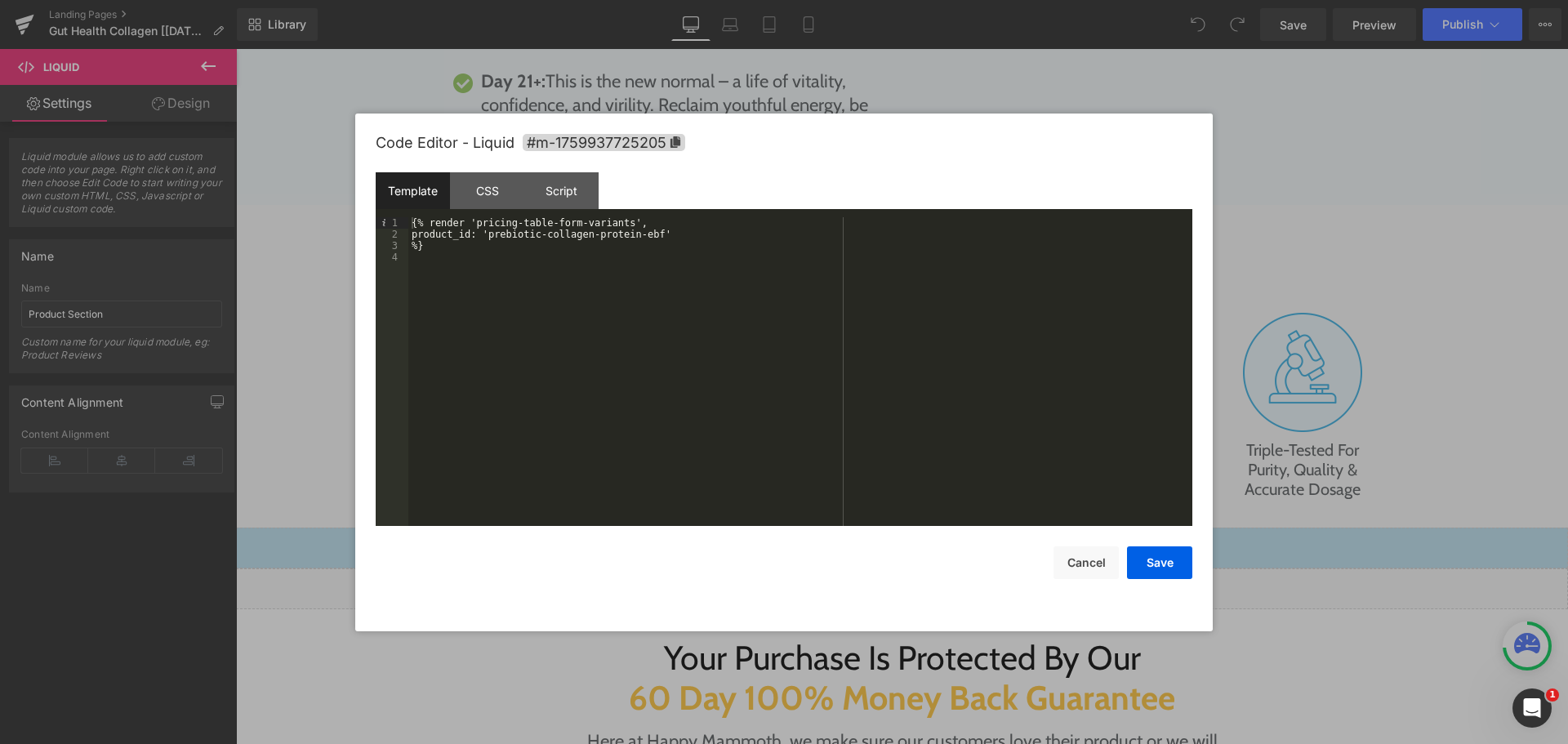
click at [558, 220] on div "{% render 'pricing-table-form-variants', product_id: 'prebiotic-collagen-protei…" at bounding box center [800, 383] width 784 height 332
click at [1109, 560] on button "Cancel" at bounding box center [1086, 563] width 65 height 33
